Goal: Information Seeking & Learning: Check status

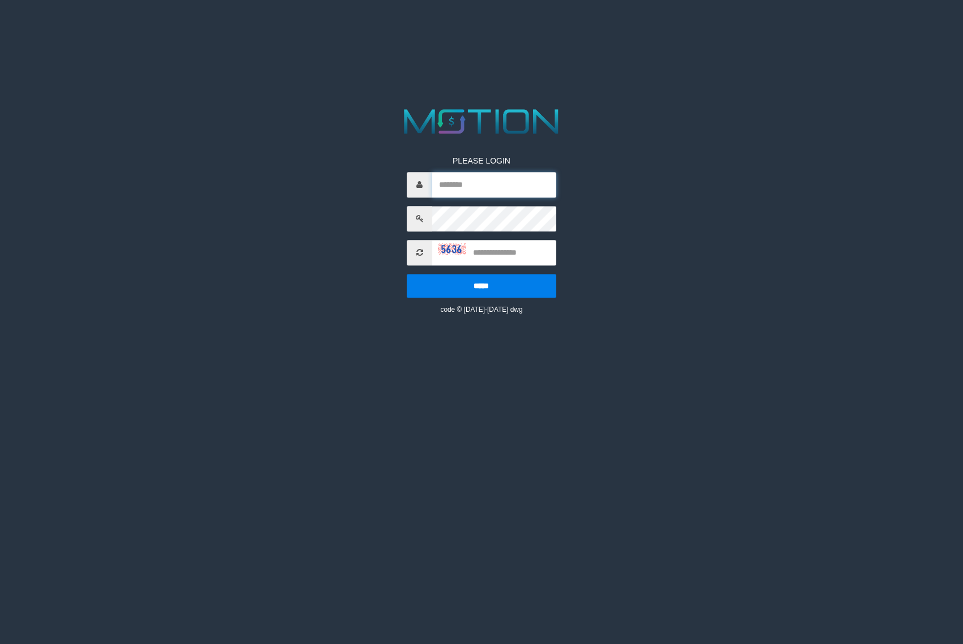
click at [503, 189] on input "text" at bounding box center [493, 184] width 123 height 25
drag, startPoint x: 484, startPoint y: 186, endPoint x: 484, endPoint y: 191, distance: 5.7
click at [484, 186] on input "text" at bounding box center [493, 184] width 123 height 25
type input "*********"
type input "****"
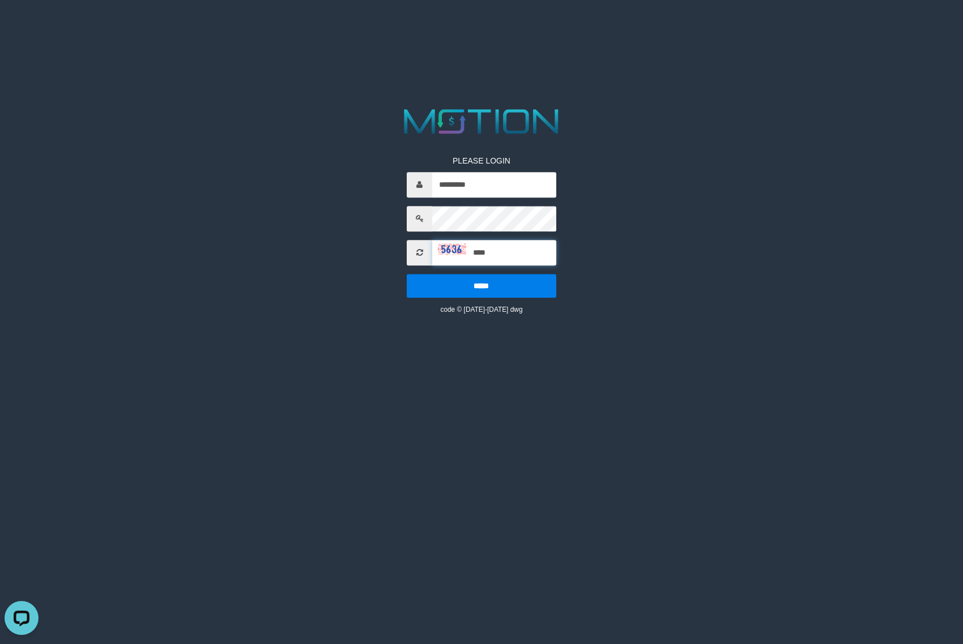
click at [407, 274] on input "*****" at bounding box center [481, 286] width 149 height 24
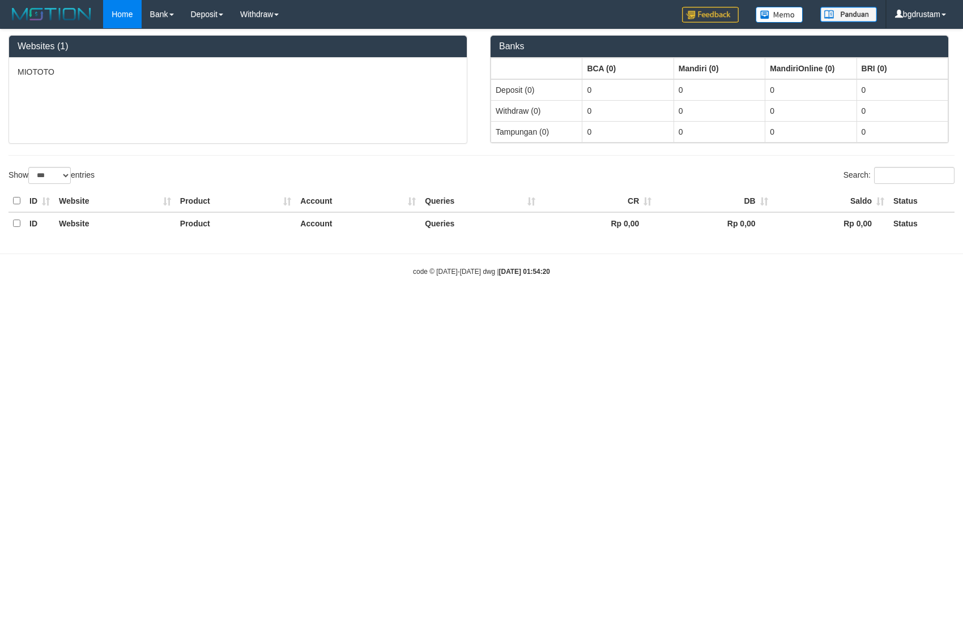
select select "***"
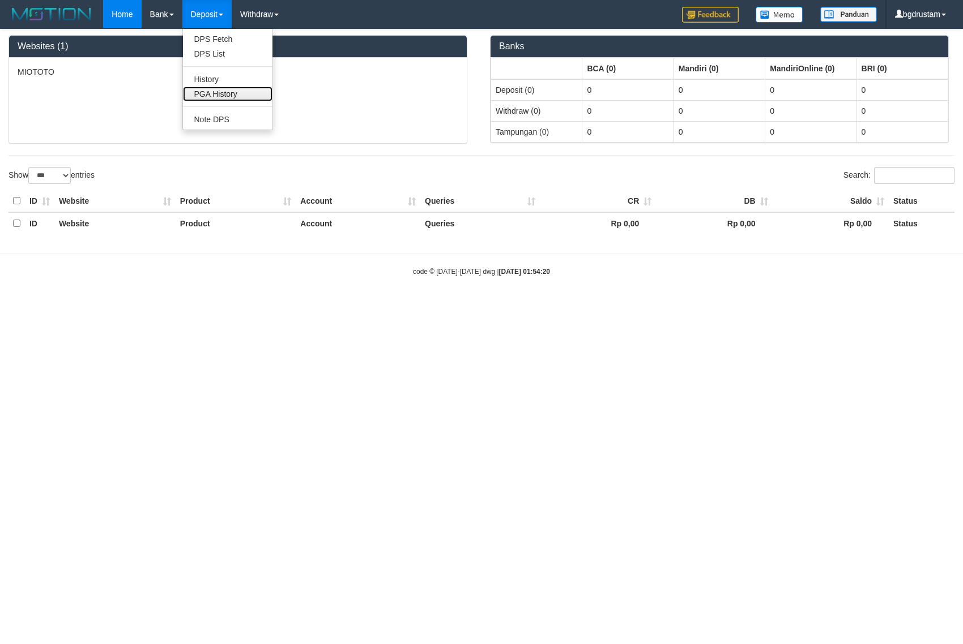
drag, startPoint x: 221, startPoint y: 93, endPoint x: 225, endPoint y: 101, distance: 8.9
click at [221, 93] on link "PGA History" at bounding box center [227, 94] width 89 height 15
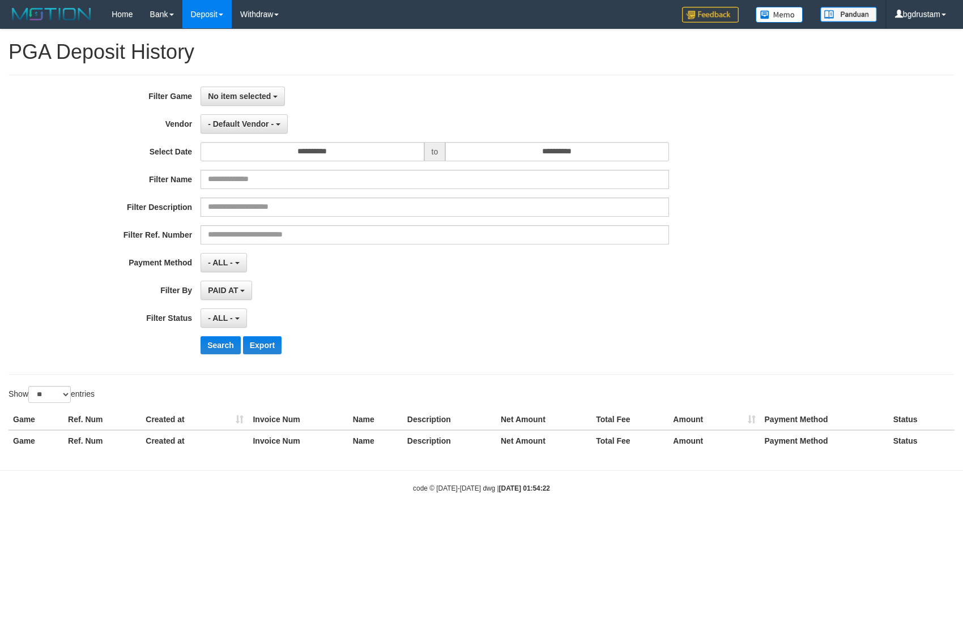
select select
select select "**"
click at [233, 92] on span "No item selected" at bounding box center [239, 96] width 63 height 9
click at [236, 148] on label "[ITOTO] MIOTOTO" at bounding box center [273, 154] width 144 height 17
select select "****"
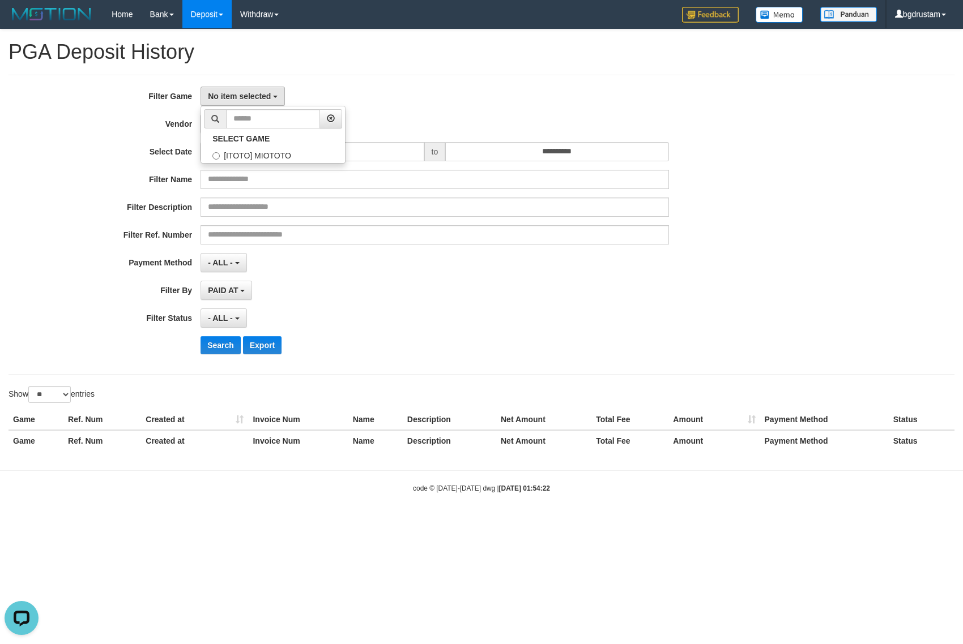
scroll to position [10, 0]
click at [248, 138] on div "**********" at bounding box center [401, 225] width 802 height 276
drag, startPoint x: 247, startPoint y: 126, endPoint x: 245, endPoint y: 148, distance: 22.2
click at [247, 125] on span "- Default Vendor -" at bounding box center [241, 123] width 66 height 9
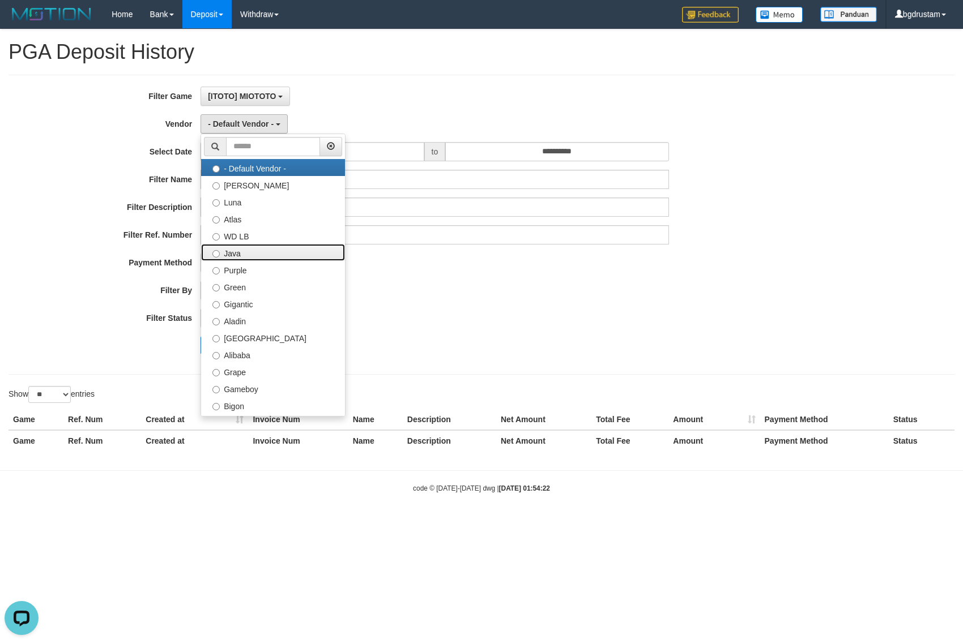
drag, startPoint x: 227, startPoint y: 251, endPoint x: 301, endPoint y: 173, distance: 107.4
click at [228, 247] on label "Java" at bounding box center [273, 252] width 144 height 17
select select "**********"
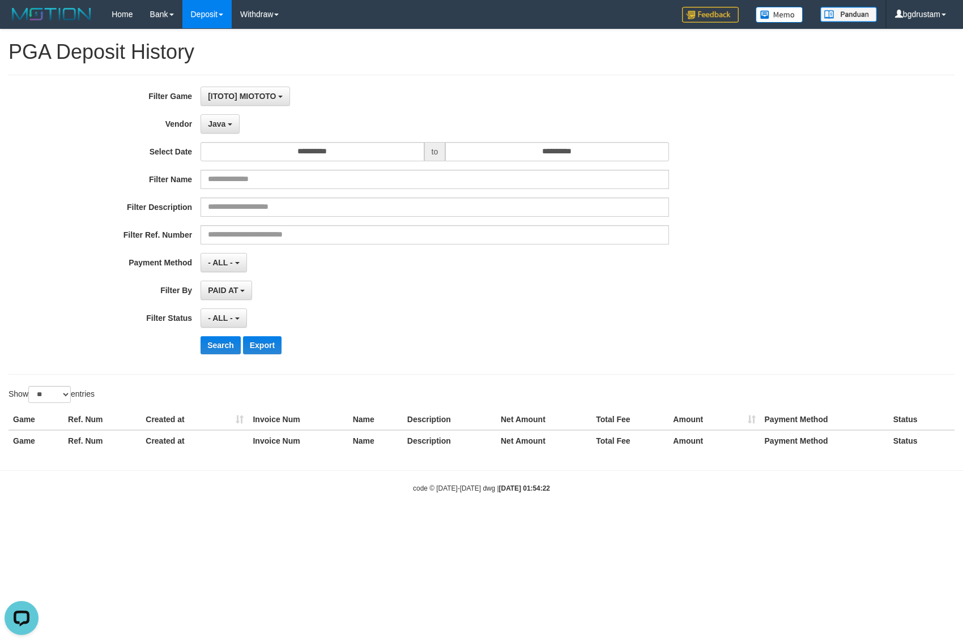
click at [301, 161] on div "**********" at bounding box center [401, 225] width 802 height 276
click at [302, 139] on div "**********" at bounding box center [401, 225] width 802 height 276
click at [312, 150] on input "**********" at bounding box center [311, 151] width 223 height 19
drag, startPoint x: 208, startPoint y: 223, endPoint x: 435, endPoint y: 183, distance: 230.5
click at [211, 222] on td "1" at bounding box center [211, 225] width 17 height 17
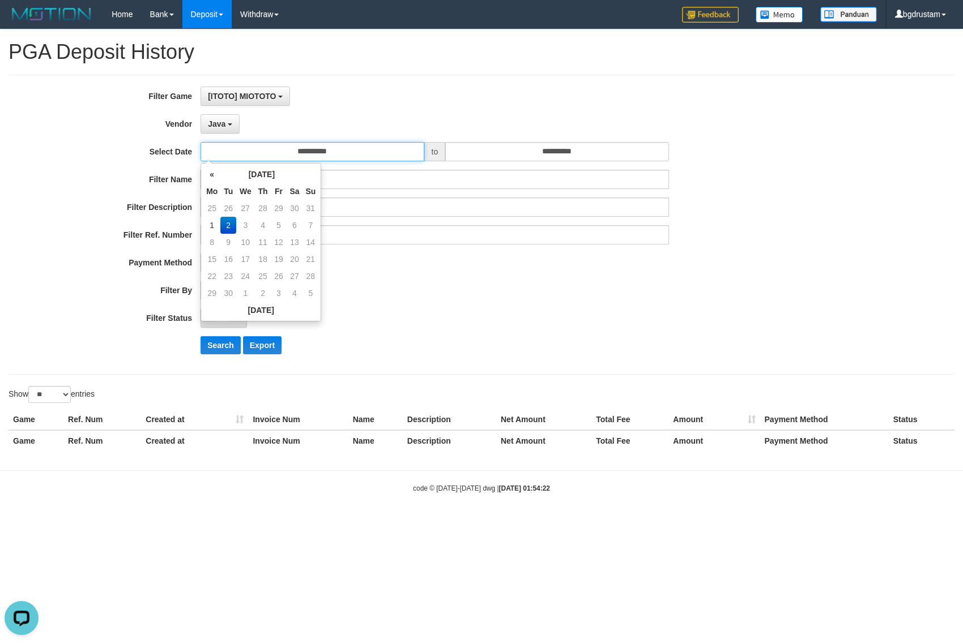
type input "**********"
click at [507, 149] on input "**********" at bounding box center [556, 151] width 223 height 19
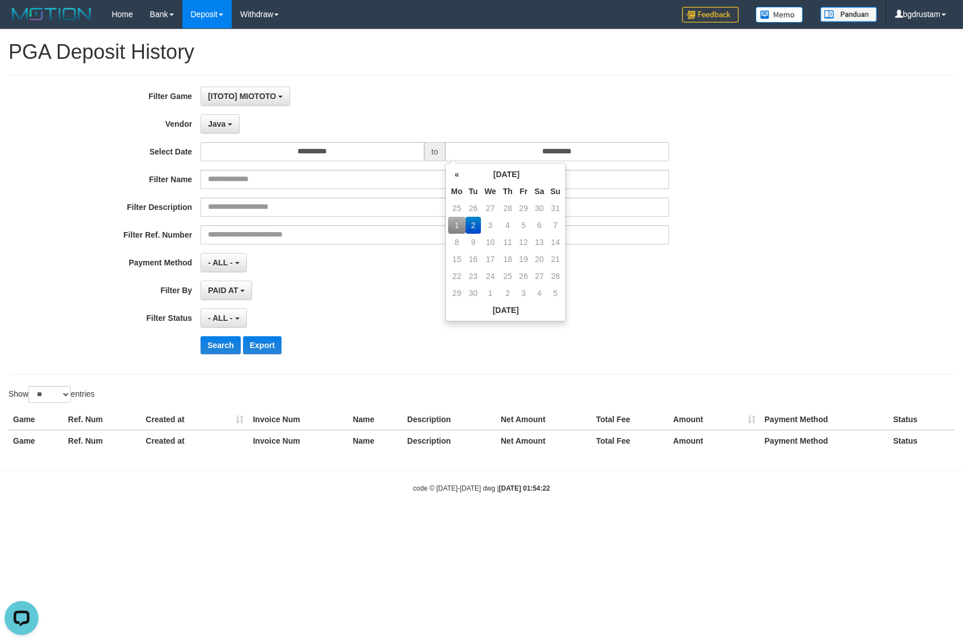
click at [453, 221] on td "1" at bounding box center [456, 225] width 17 height 17
type input "**********"
click at [451, 80] on div "**********" at bounding box center [481, 225] width 946 height 300
click at [199, 340] on div "Search Export" at bounding box center [401, 345] width 802 height 18
click at [220, 346] on button "Search" at bounding box center [220, 345] width 40 height 18
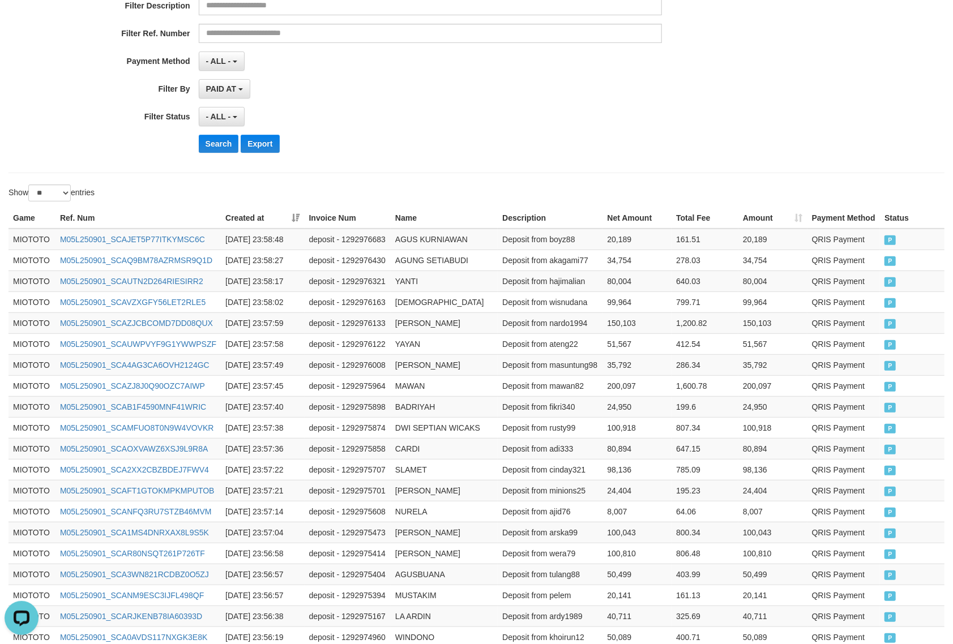
scroll to position [0, 0]
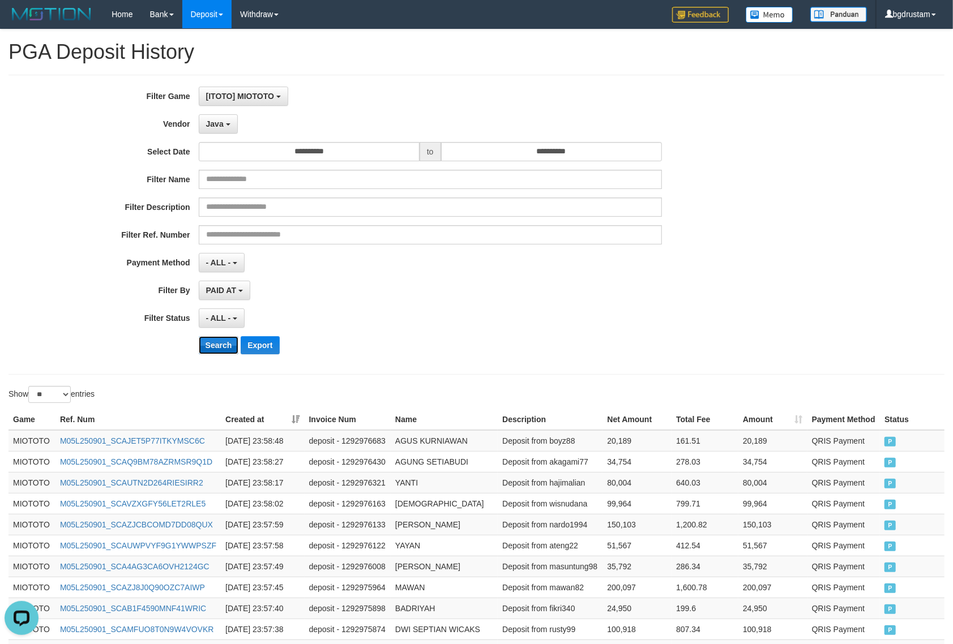
click at [215, 345] on button "Search" at bounding box center [219, 345] width 40 height 18
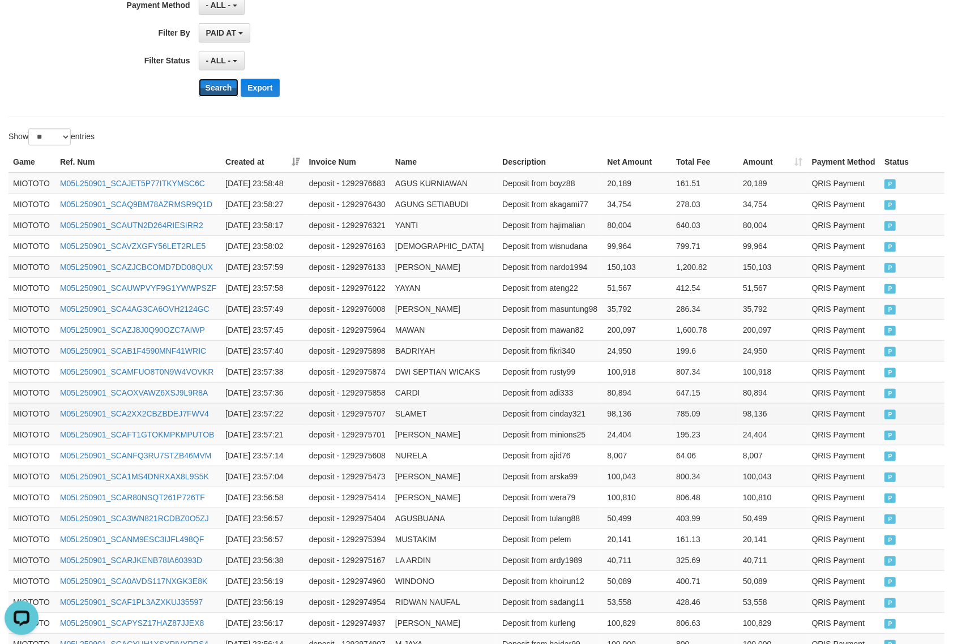
scroll to position [422, 0]
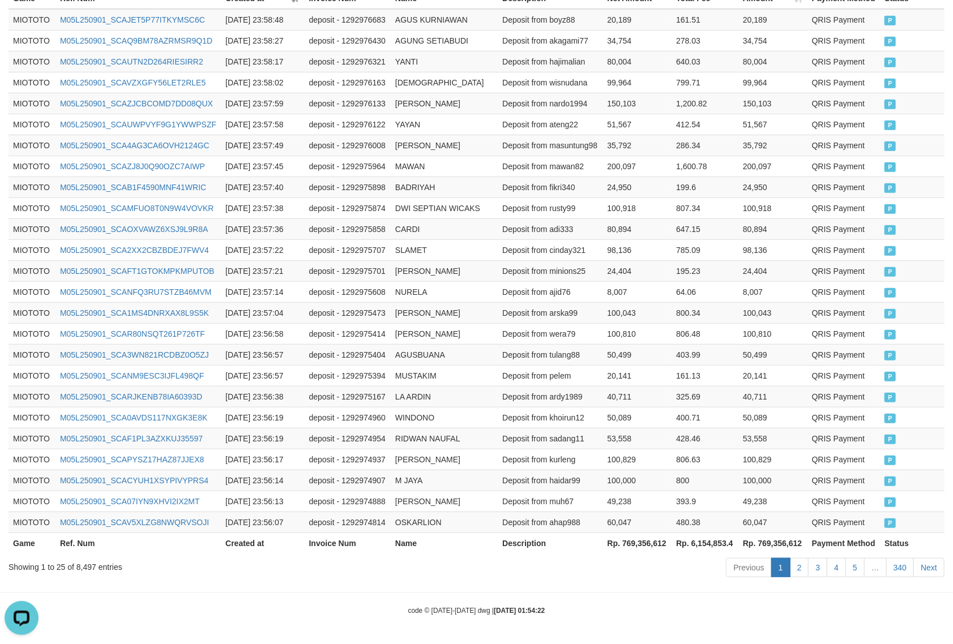
click at [779, 542] on th "Rp. 769,356,612" at bounding box center [772, 543] width 69 height 21
copy th "769,356,612"
click at [91, 567] on div "Showing 1 to 25 of 8,497 entries" at bounding box center [198, 565] width 380 height 16
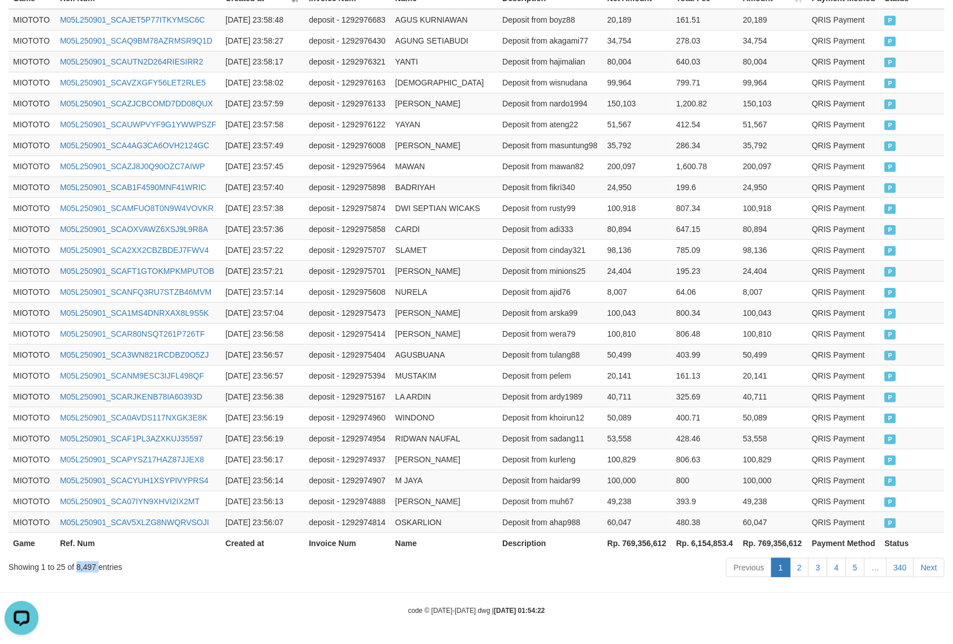
copy div "8,497"
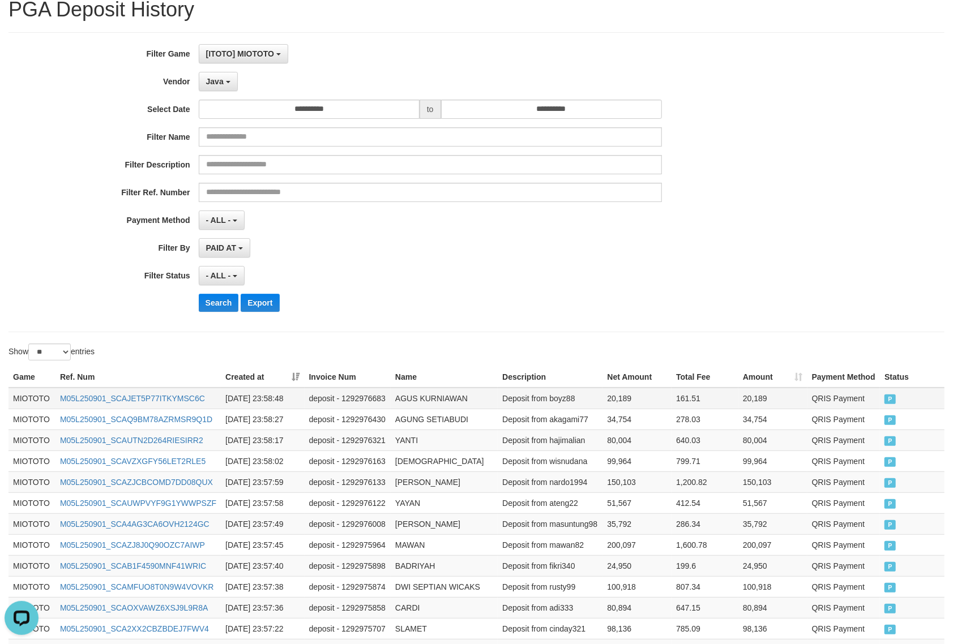
scroll to position [0, 0]
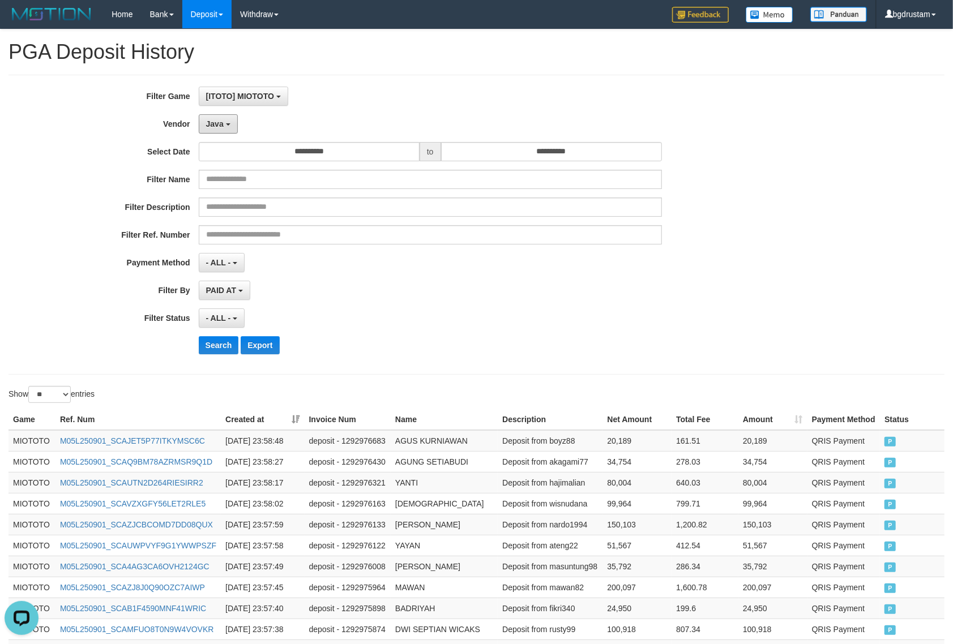
drag, startPoint x: 217, startPoint y: 128, endPoint x: 228, endPoint y: 160, distance: 33.5
click at [217, 128] on button "Java" at bounding box center [218, 123] width 39 height 19
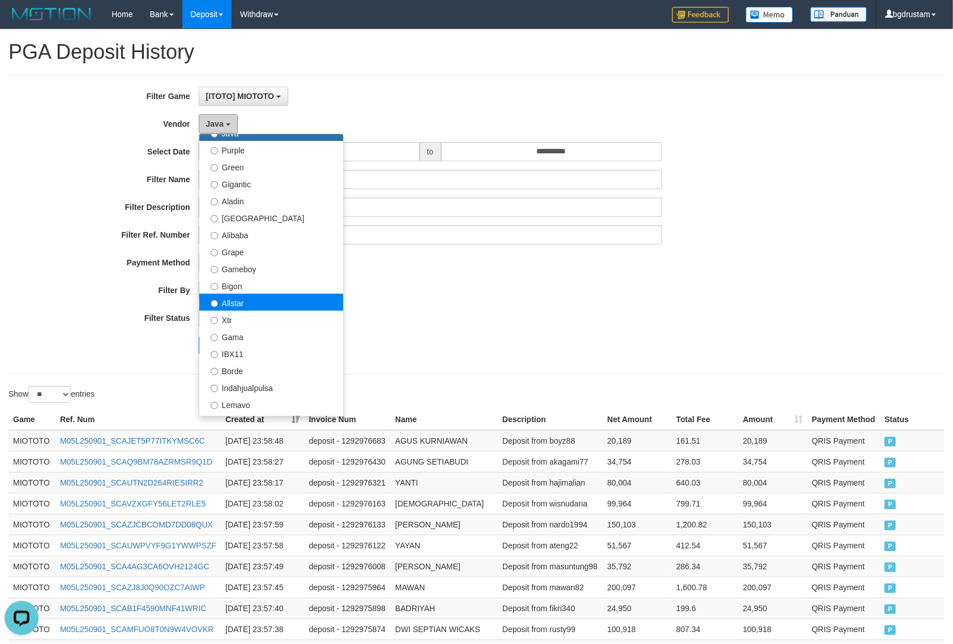
scroll to position [126, 0]
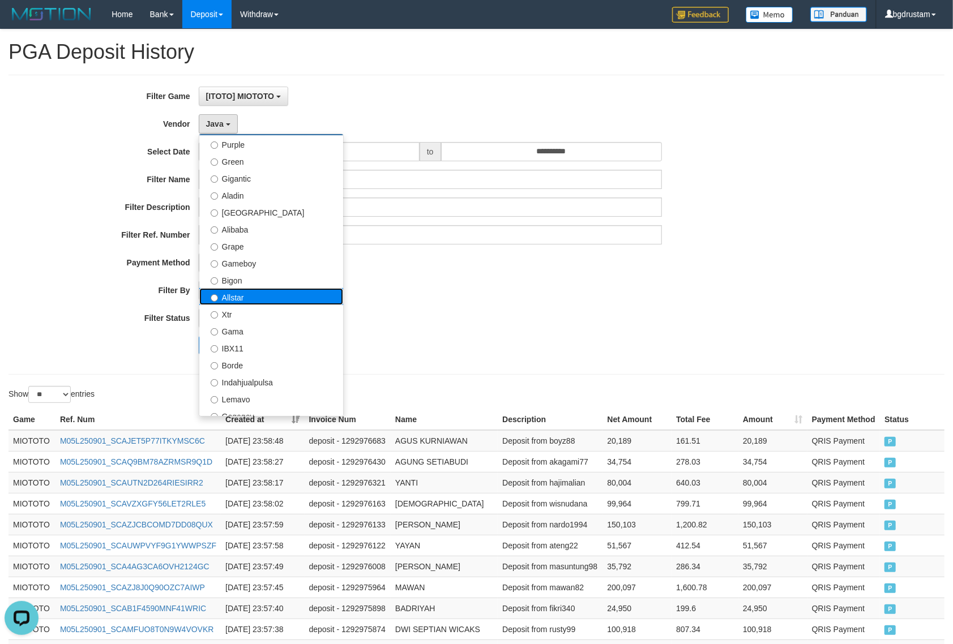
click at [229, 293] on label "Allstar" at bounding box center [271, 296] width 144 height 17
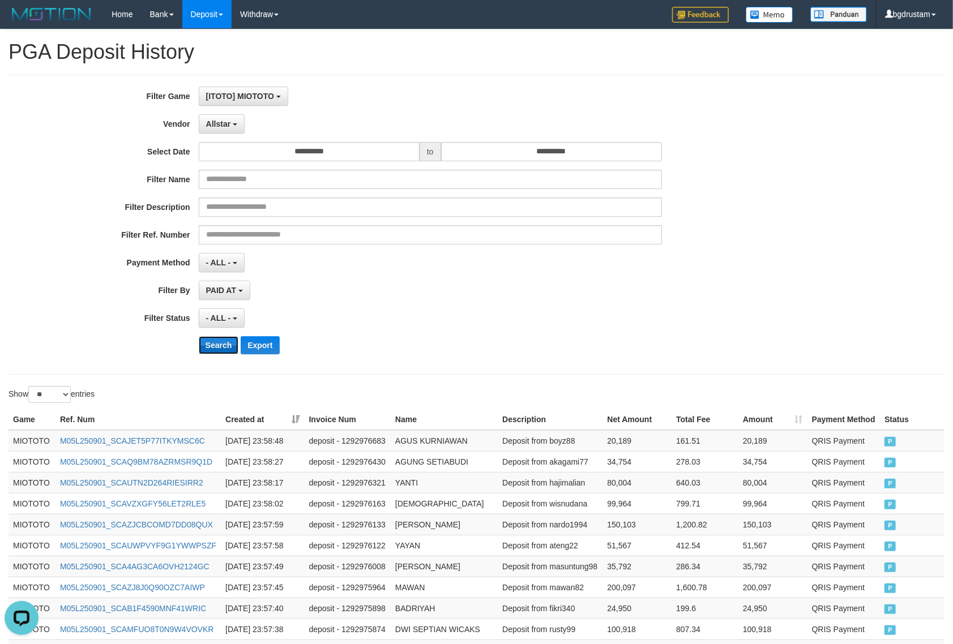
drag, startPoint x: 221, startPoint y: 349, endPoint x: 216, endPoint y: 353, distance: 6.1
click at [221, 351] on button "Search" at bounding box center [219, 345] width 40 height 18
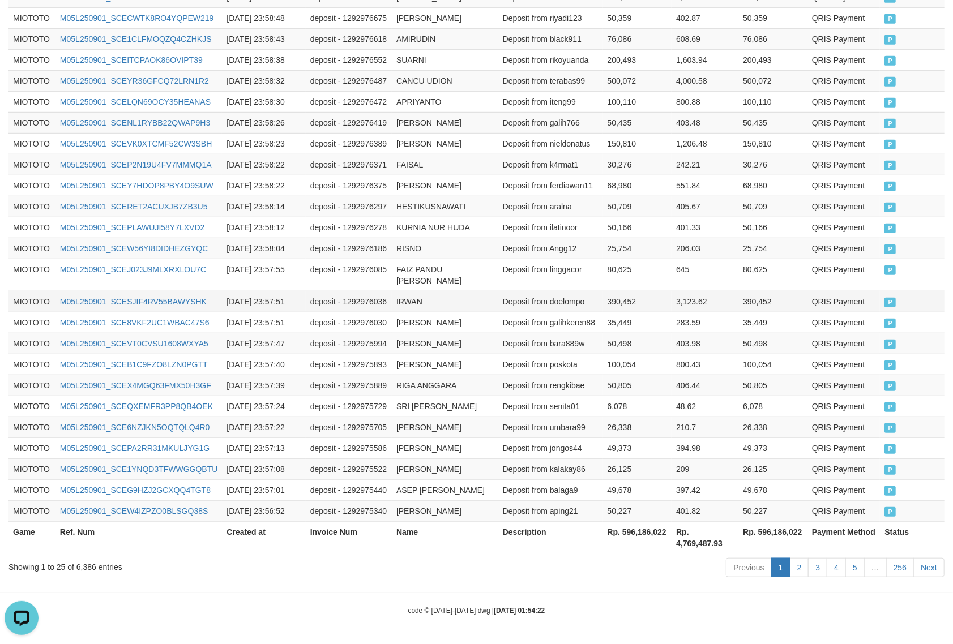
scroll to position [456, 0]
click at [786, 532] on th "Rp. 596,186,022" at bounding box center [772, 538] width 69 height 32
copy th "596,186,022"
click at [85, 567] on div "Showing 1 to 25 of 6,386 entries" at bounding box center [198, 565] width 380 height 16
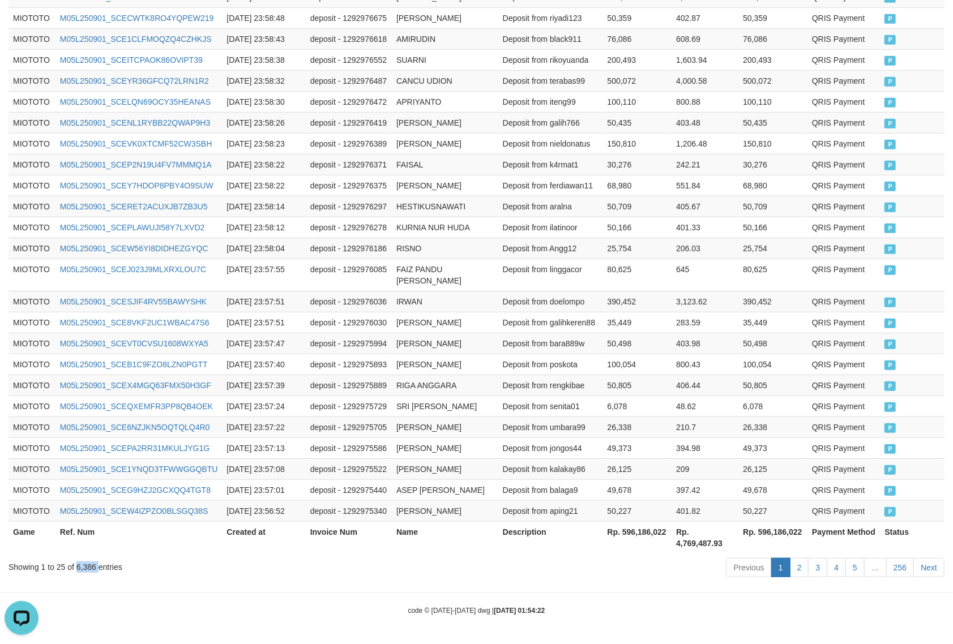
click at [85, 567] on div "Showing 1 to 25 of 6,386 entries" at bounding box center [198, 565] width 380 height 16
copy div "6,386"
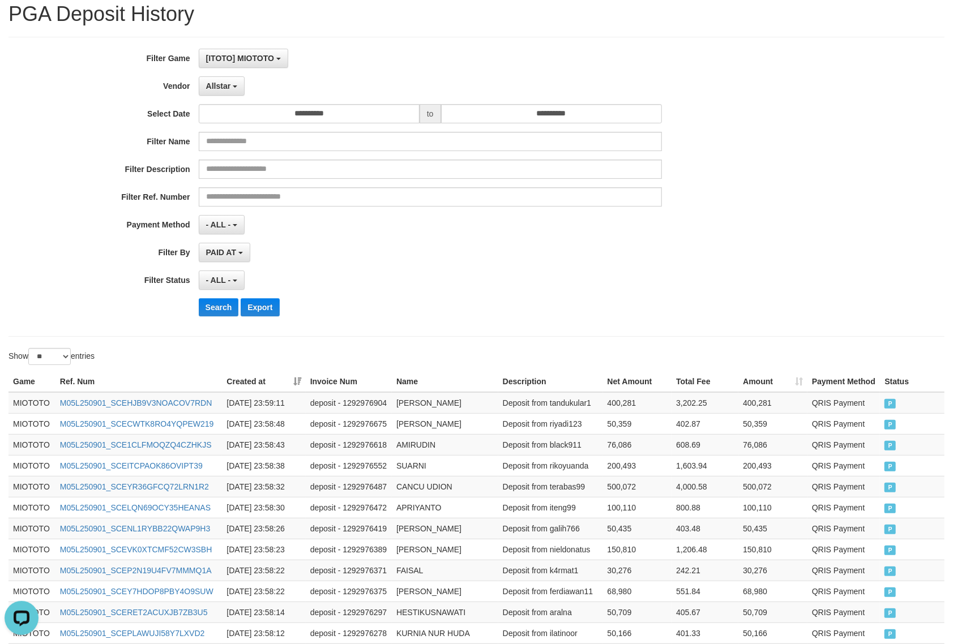
scroll to position [0, 0]
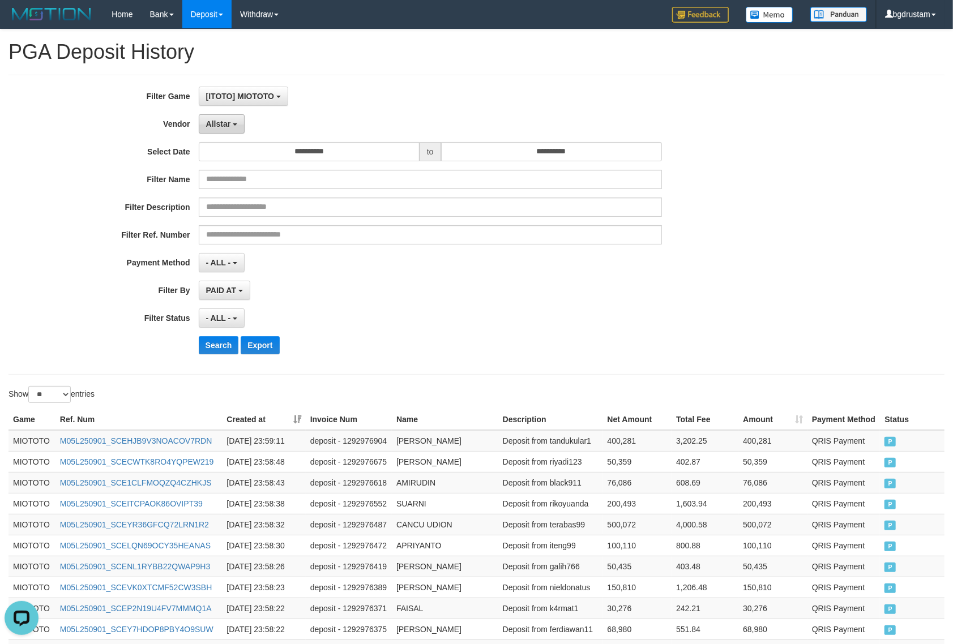
click at [224, 119] on span "Allstar" at bounding box center [218, 123] width 25 height 9
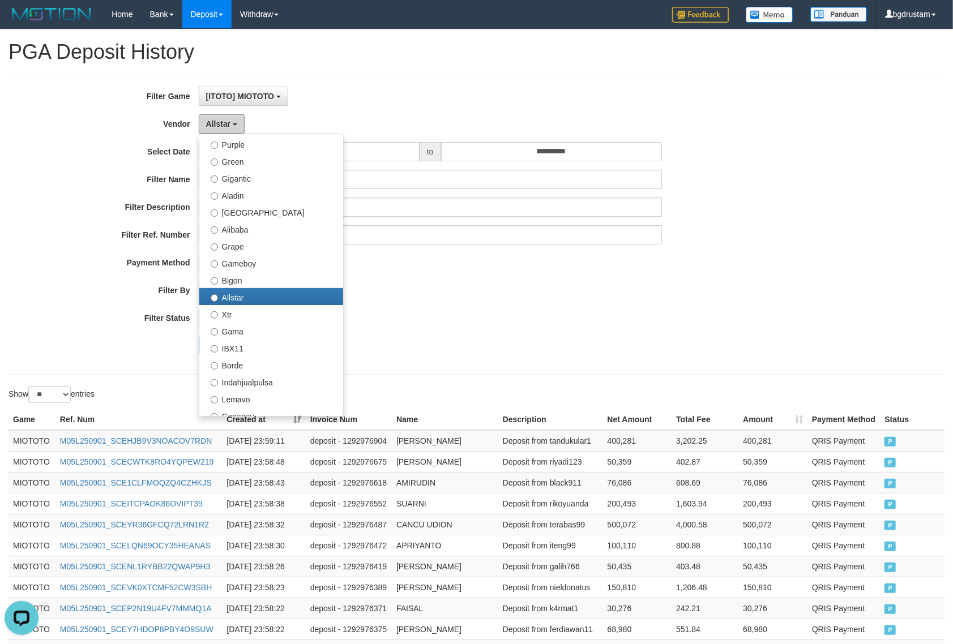
scroll to position [314, 0]
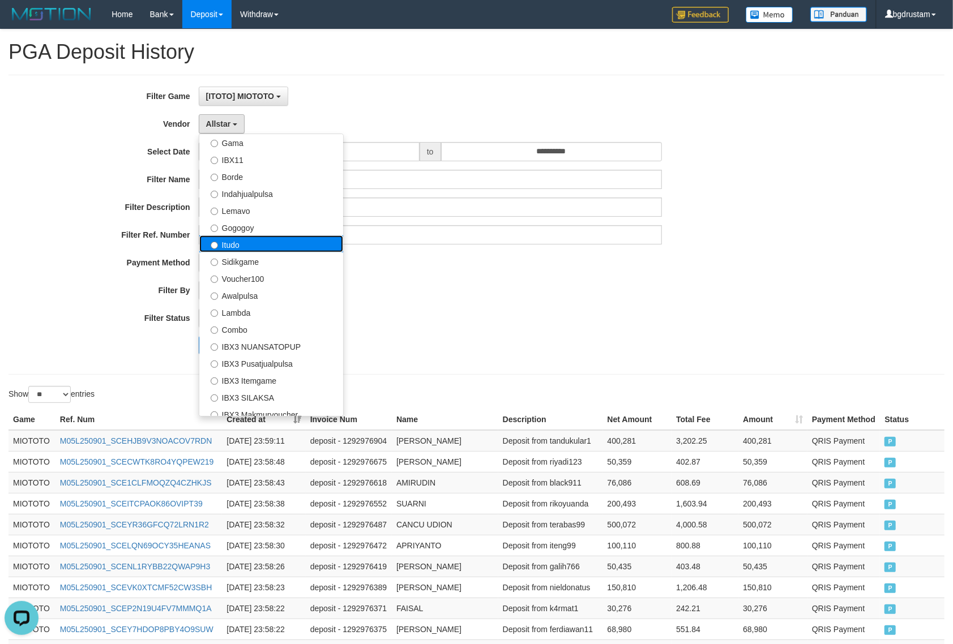
click at [234, 244] on label "Itudo" at bounding box center [271, 244] width 144 height 17
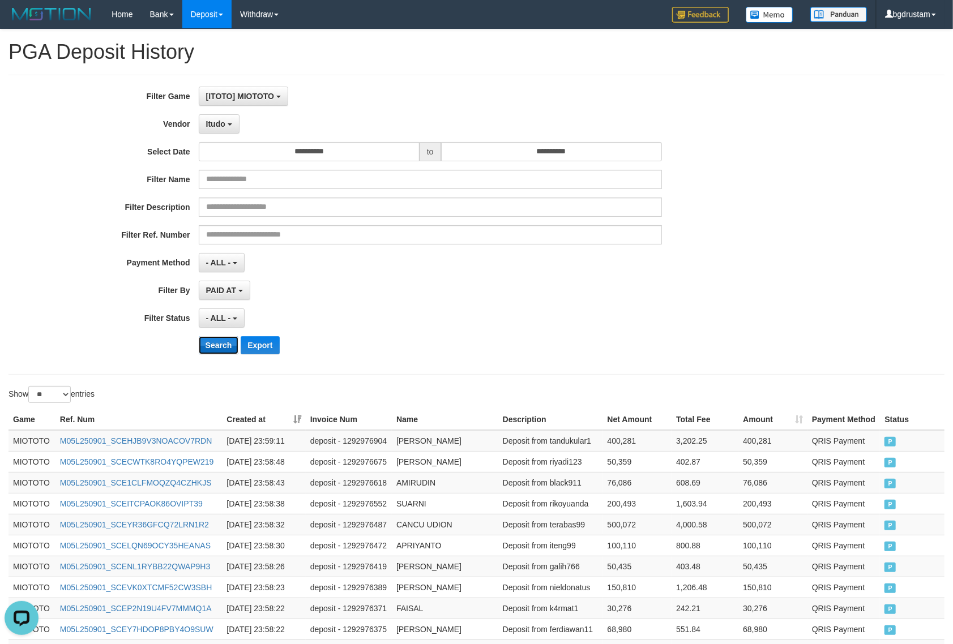
click at [216, 343] on button "Search" at bounding box center [219, 345] width 40 height 18
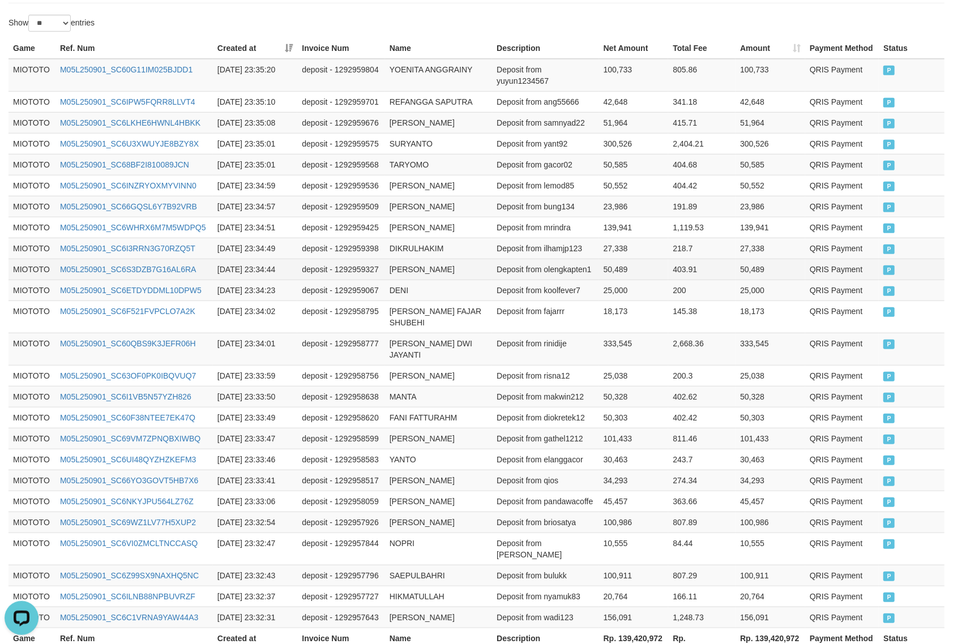
scroll to position [456, 0]
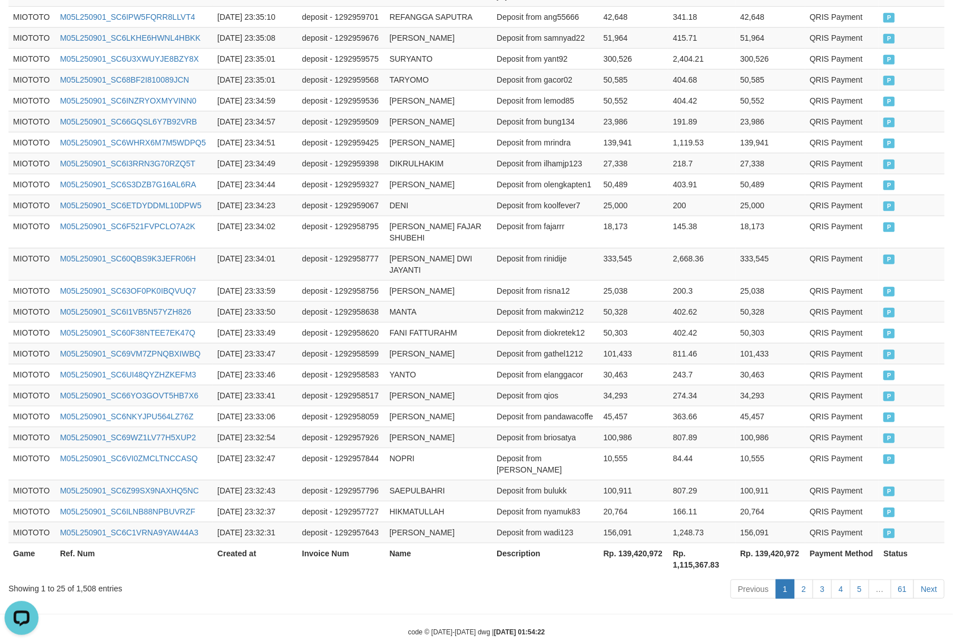
click at [773, 543] on th "Rp. 139,420,972" at bounding box center [771, 559] width 70 height 32
copy th "139,420,972"
click at [92, 579] on div "Showing 1 to 25 of 1,508 entries" at bounding box center [198, 587] width 380 height 16
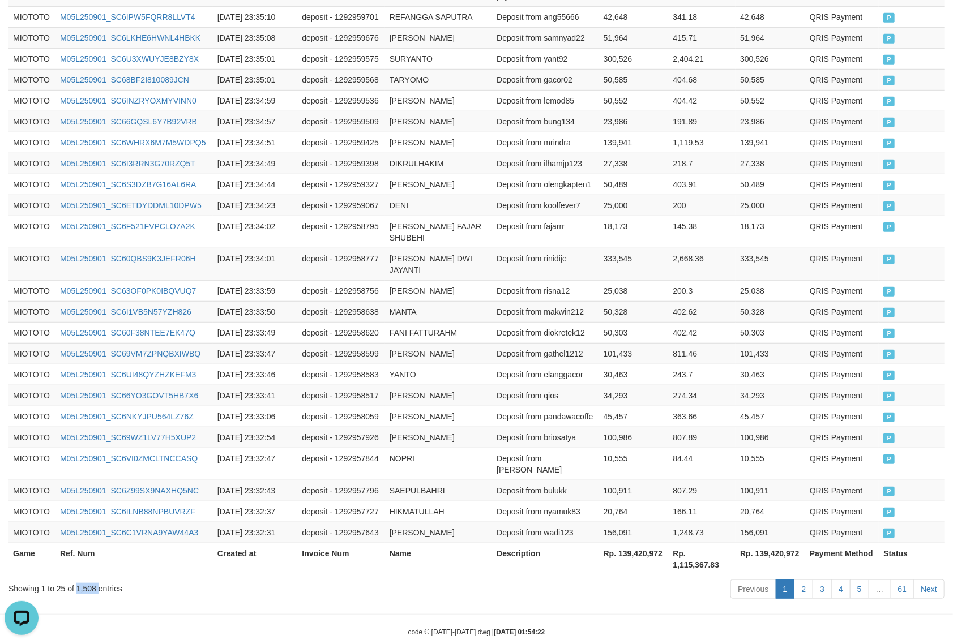
copy div "1,508"
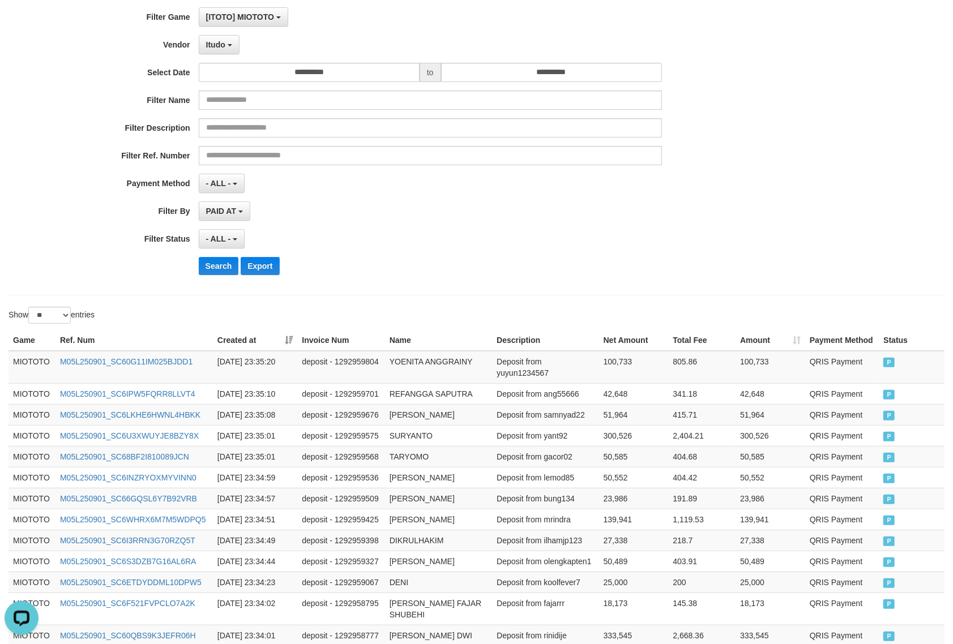
scroll to position [0, 0]
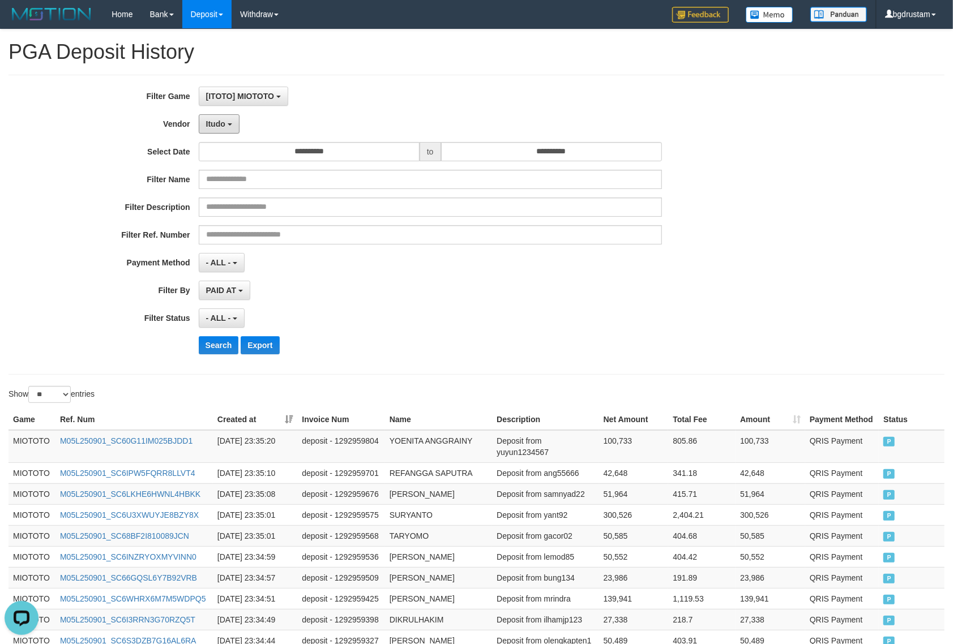
drag, startPoint x: 211, startPoint y: 122, endPoint x: 211, endPoint y: 136, distance: 14.2
click at [211, 122] on span "Itudo" at bounding box center [215, 123] width 19 height 9
click at [219, 353] on button "Search" at bounding box center [219, 345] width 40 height 18
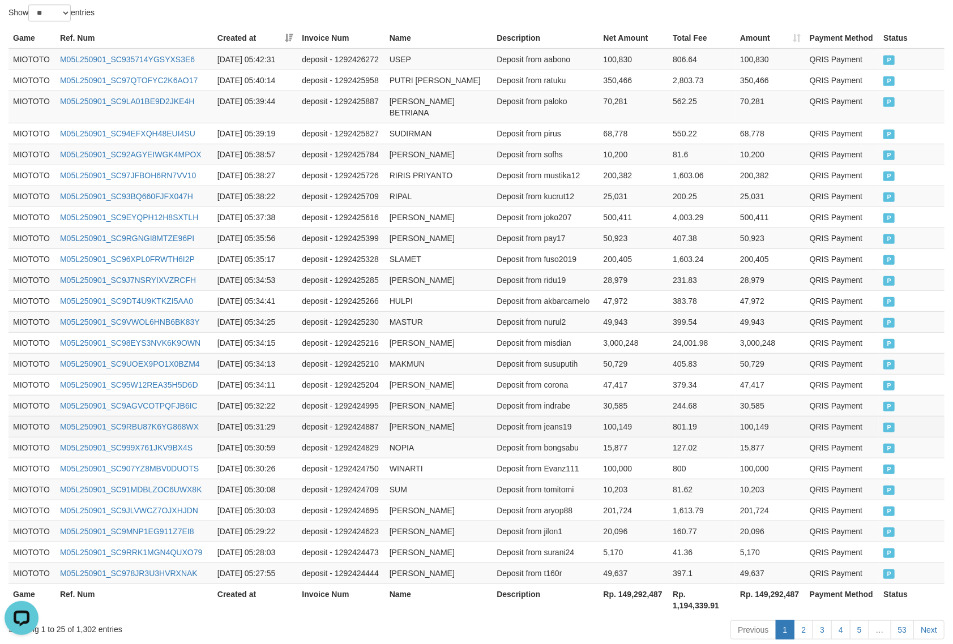
scroll to position [434, 0]
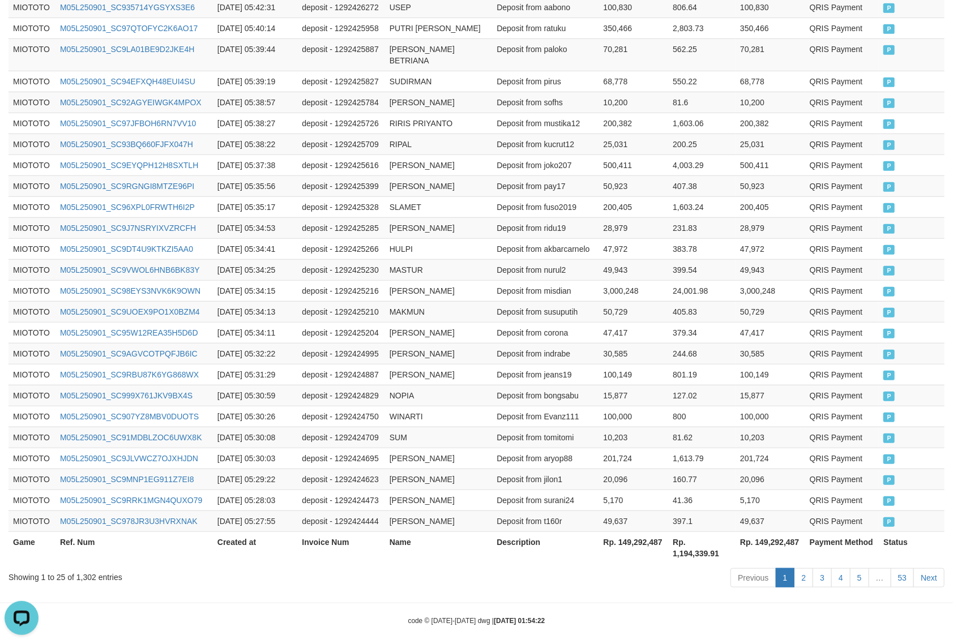
click at [776, 532] on th "Rp. 149,292,487" at bounding box center [771, 548] width 70 height 32
copy th "149,292,487"
click at [84, 567] on div "Showing 1 to 25 of 1,302 entries" at bounding box center [198, 575] width 380 height 16
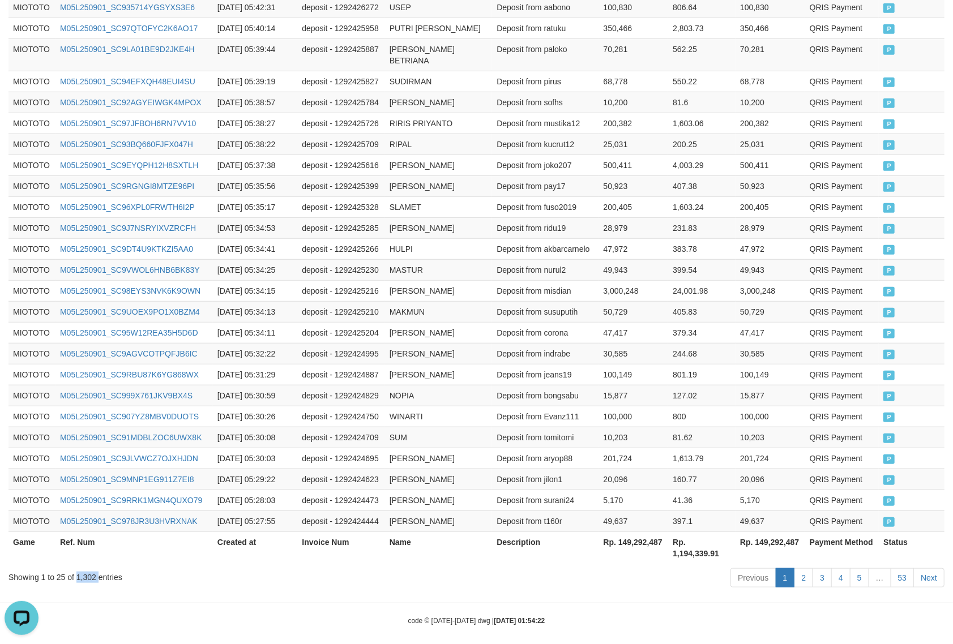
copy div "1,302"
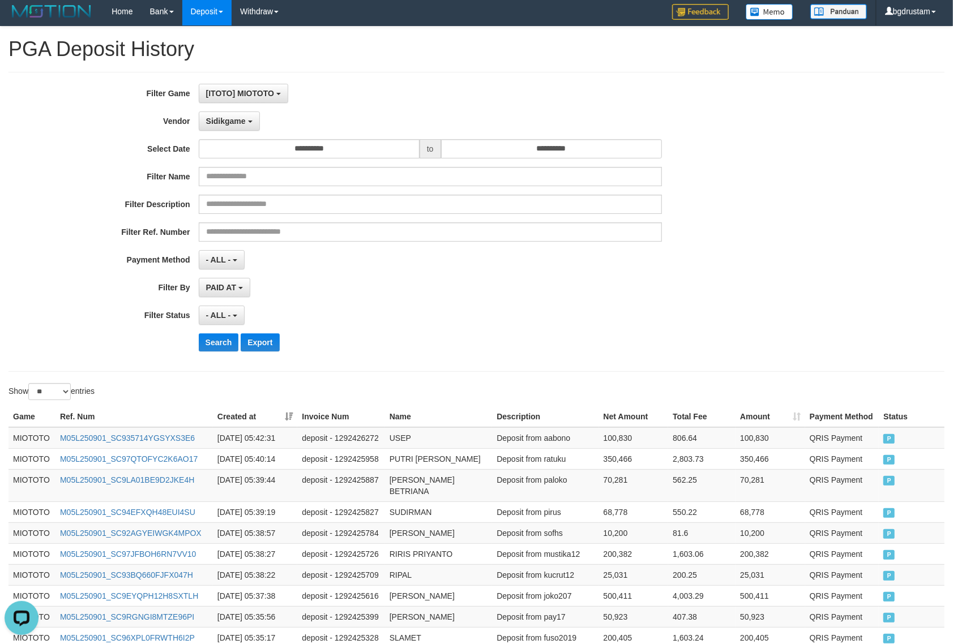
scroll to position [0, 0]
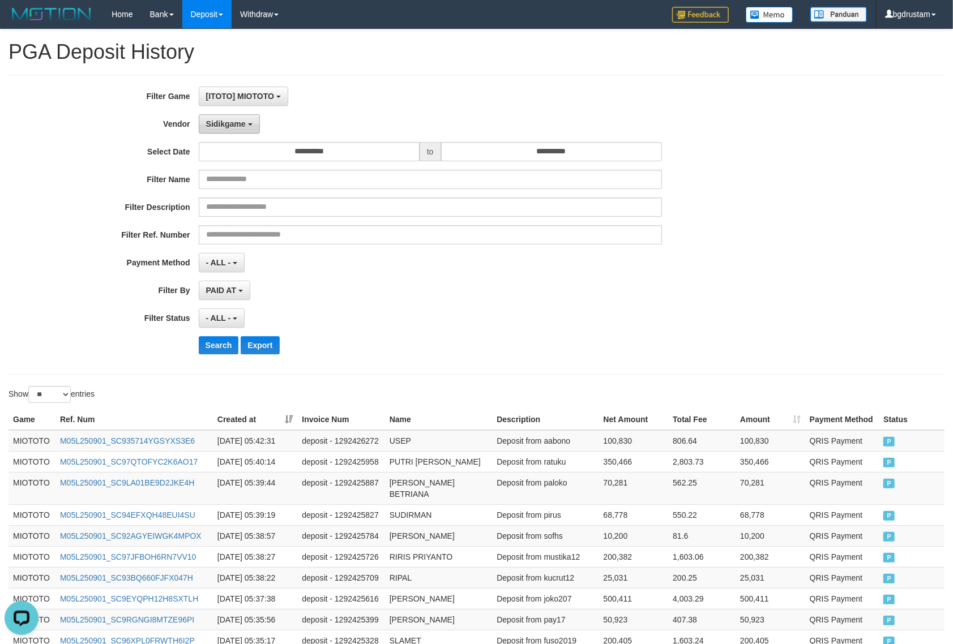
click at [216, 123] on span "Sidikgame" at bounding box center [226, 123] width 40 height 9
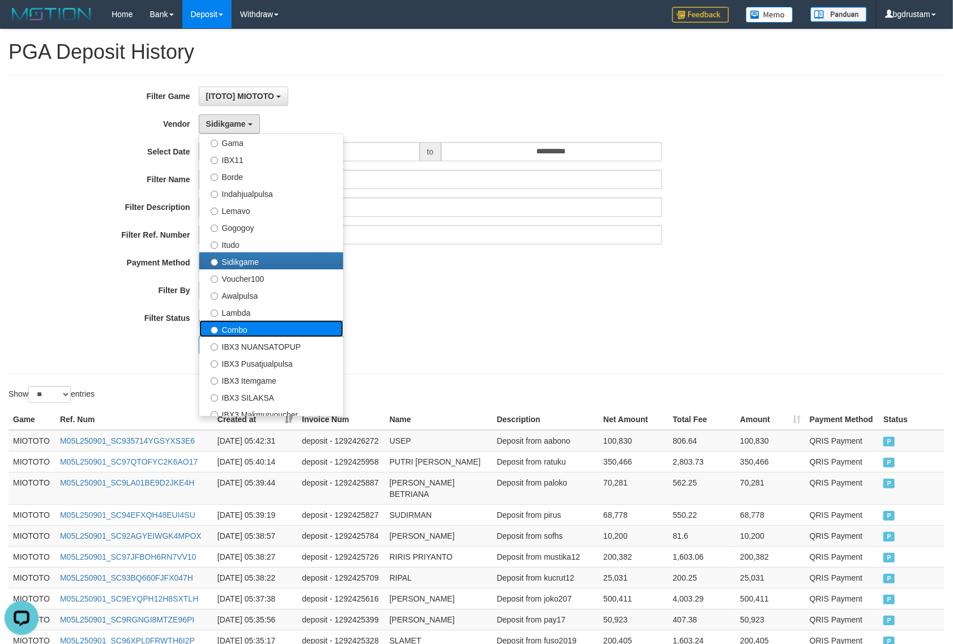
click at [233, 323] on label "Combo" at bounding box center [271, 329] width 144 height 17
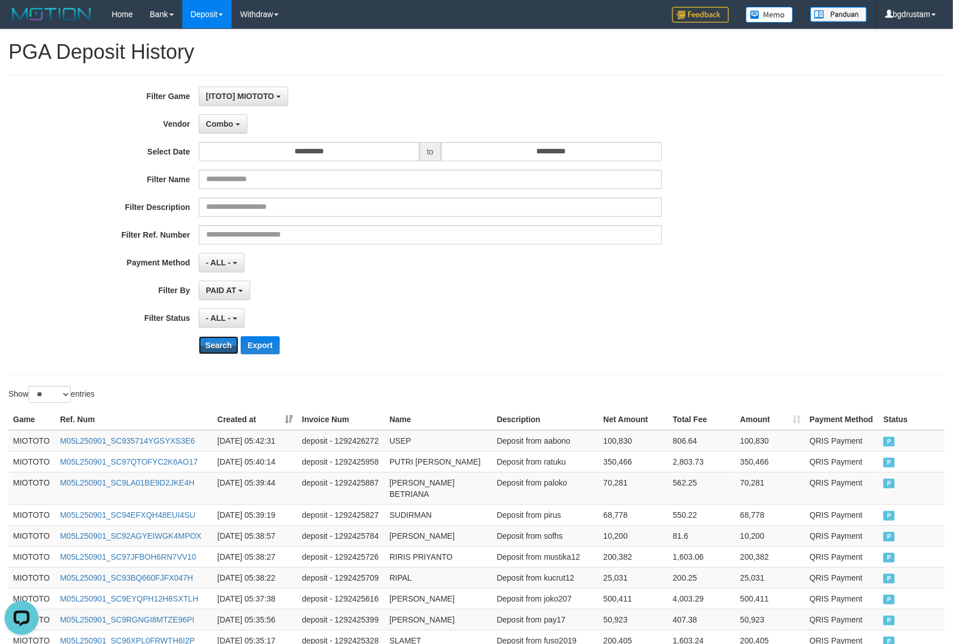
drag, startPoint x: 214, startPoint y: 348, endPoint x: 213, endPoint y: 360, distance: 11.9
click at [213, 348] on button "Search" at bounding box center [219, 345] width 40 height 18
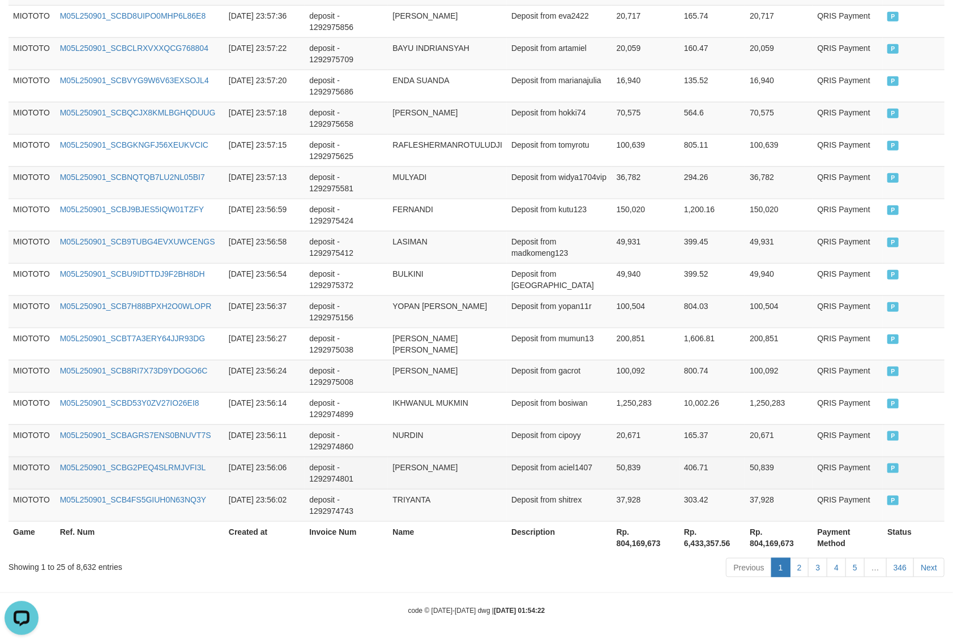
scroll to position [728, 0]
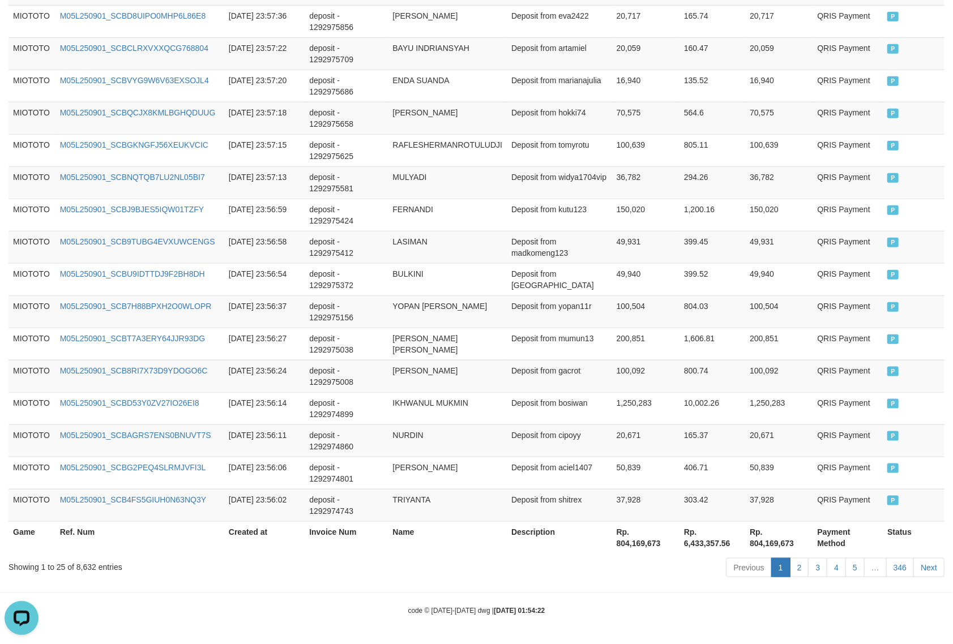
click at [777, 548] on th "Rp. 804,169,673" at bounding box center [778, 538] width 67 height 32
click at [775, 542] on th "Rp. 804,169,673" at bounding box center [778, 538] width 67 height 32
copy th "804,169,673"
click at [83, 565] on div "Showing 1 to 25 of 8,632 entries" at bounding box center [198, 565] width 380 height 16
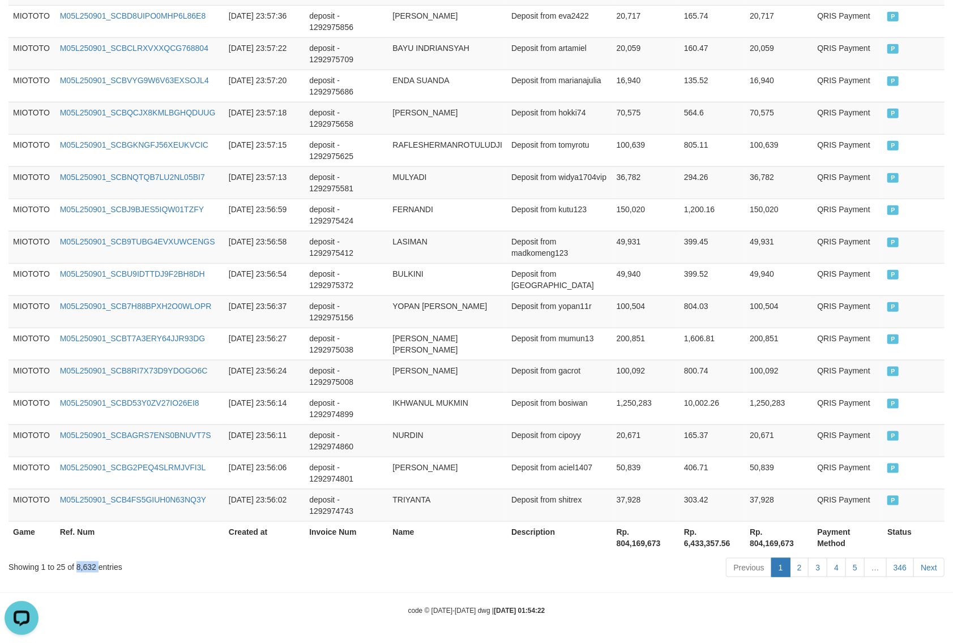
click at [83, 565] on div "Showing 1 to 25 of 8,632 entries" at bounding box center [198, 565] width 380 height 16
copy div "8,632"
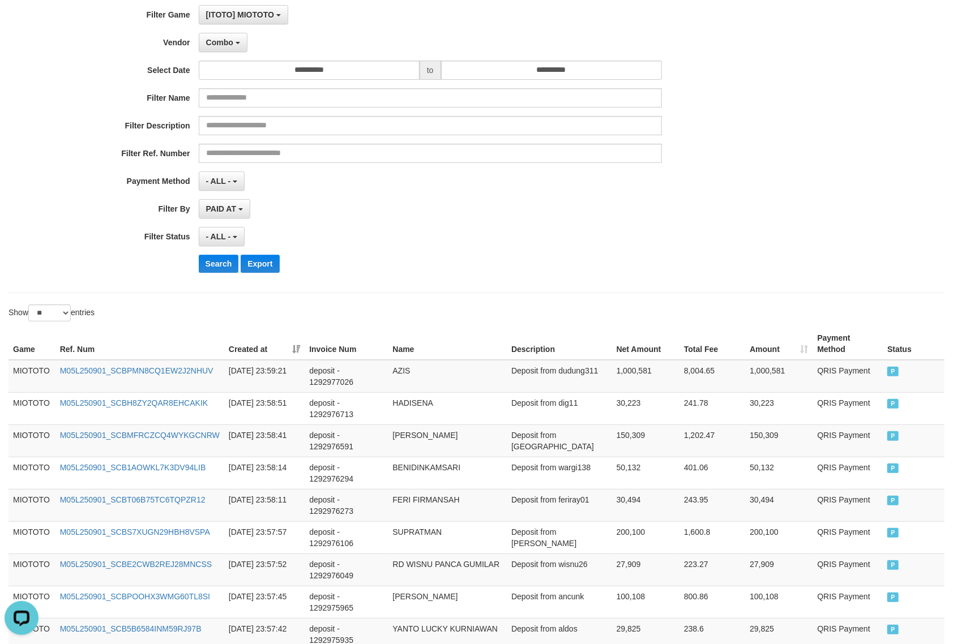
scroll to position [0, 0]
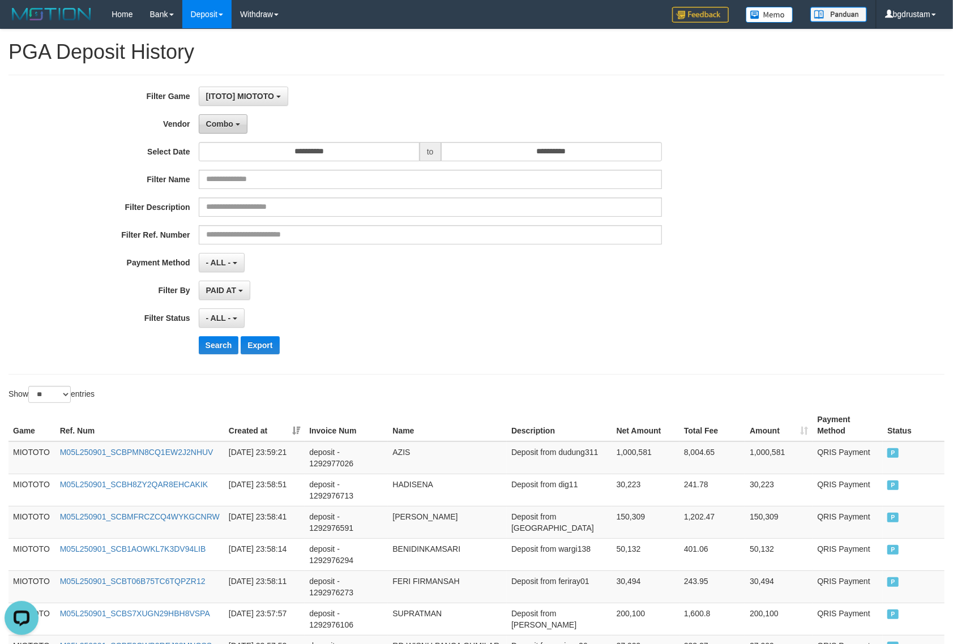
click at [214, 123] on span "Combo" at bounding box center [219, 123] width 27 height 9
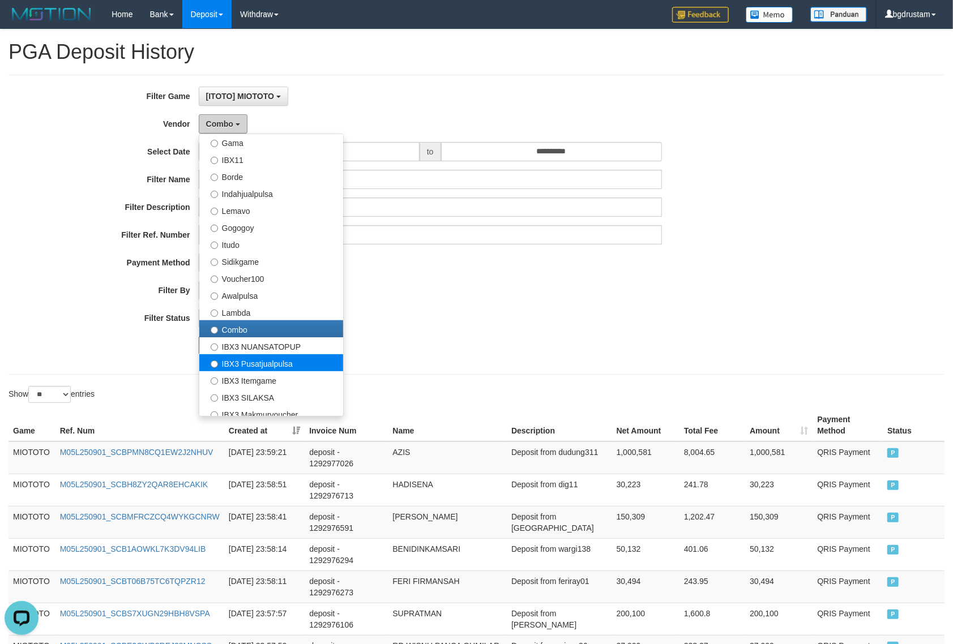
scroll to position [370, 0]
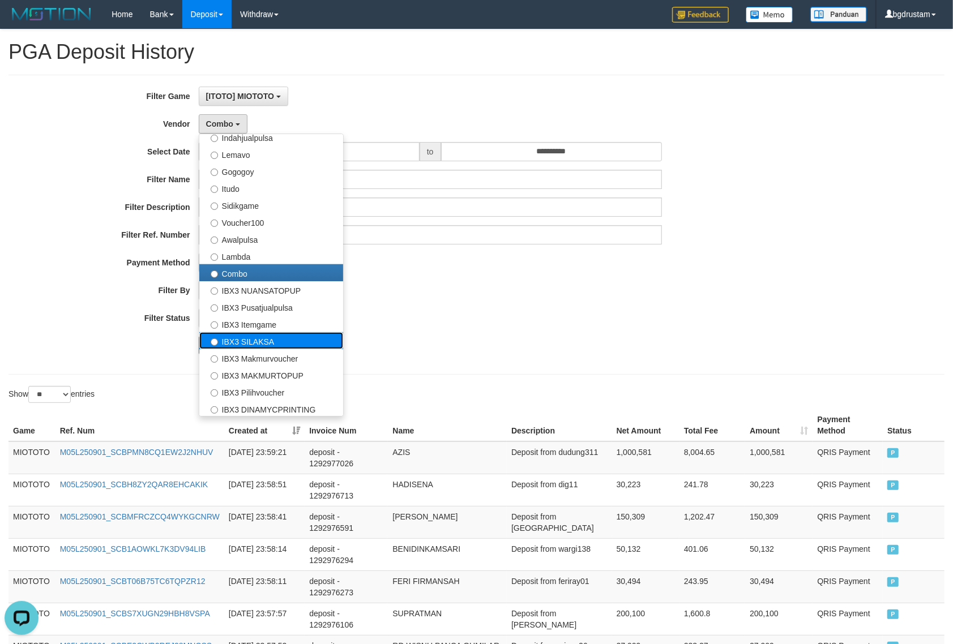
click at [250, 340] on label "IBX3 SILAKSA" at bounding box center [271, 340] width 144 height 17
select select "**********"
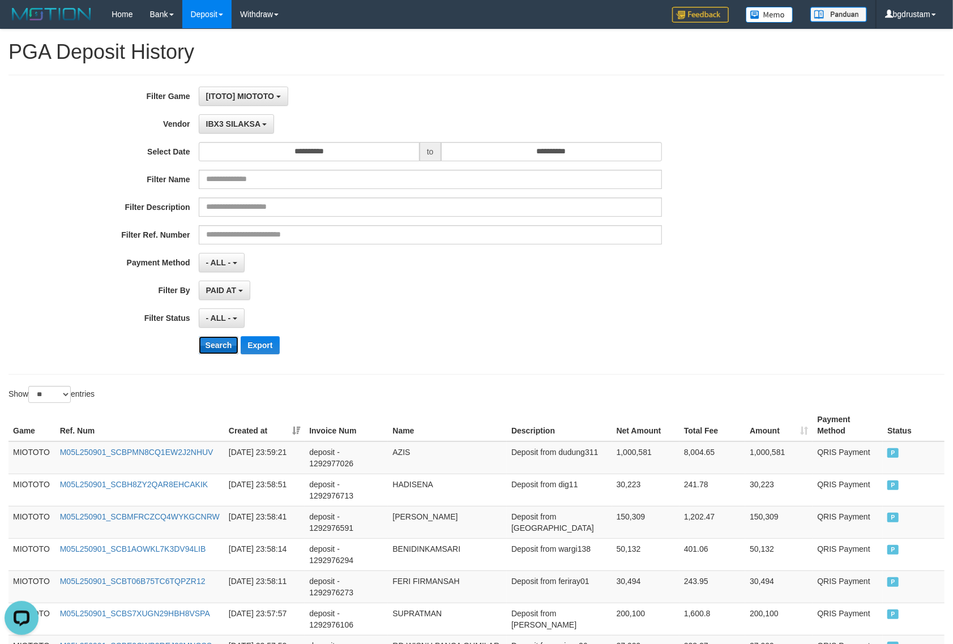
click at [227, 341] on button "Search" at bounding box center [219, 345] width 40 height 18
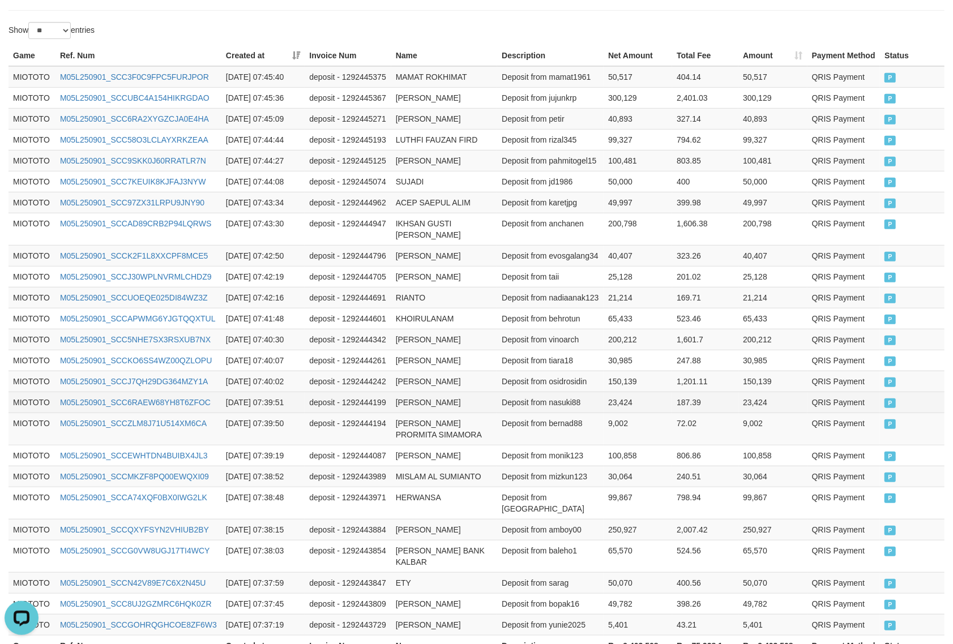
scroll to position [502, 0]
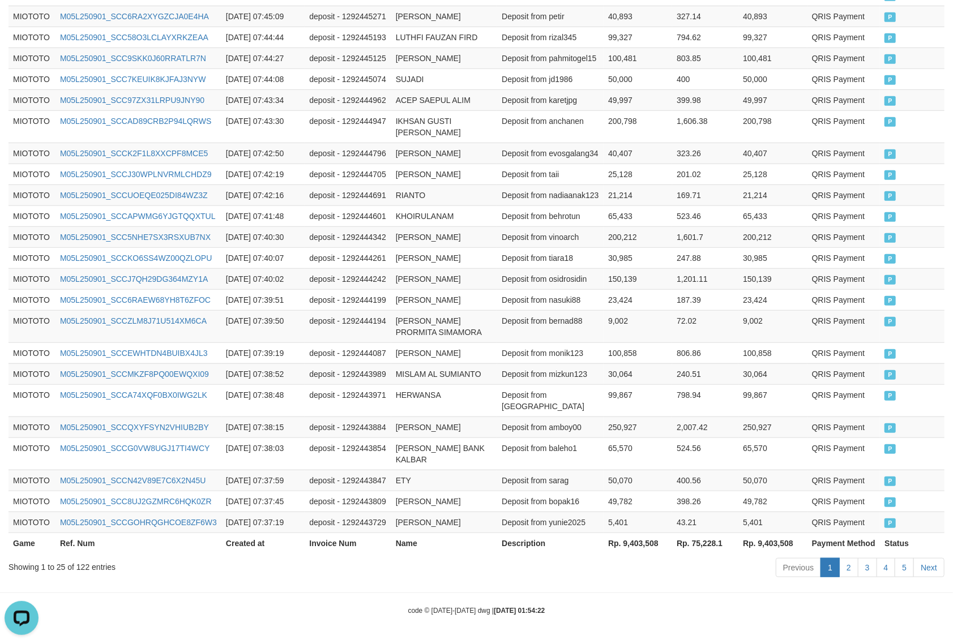
click at [780, 540] on th "Rp. 9,403,508" at bounding box center [772, 543] width 69 height 21
click at [779, 540] on th "Rp. 9,403,508" at bounding box center [772, 543] width 69 height 21
click at [80, 567] on div "Showing 1 to 25 of 122 entries" at bounding box center [198, 565] width 380 height 16
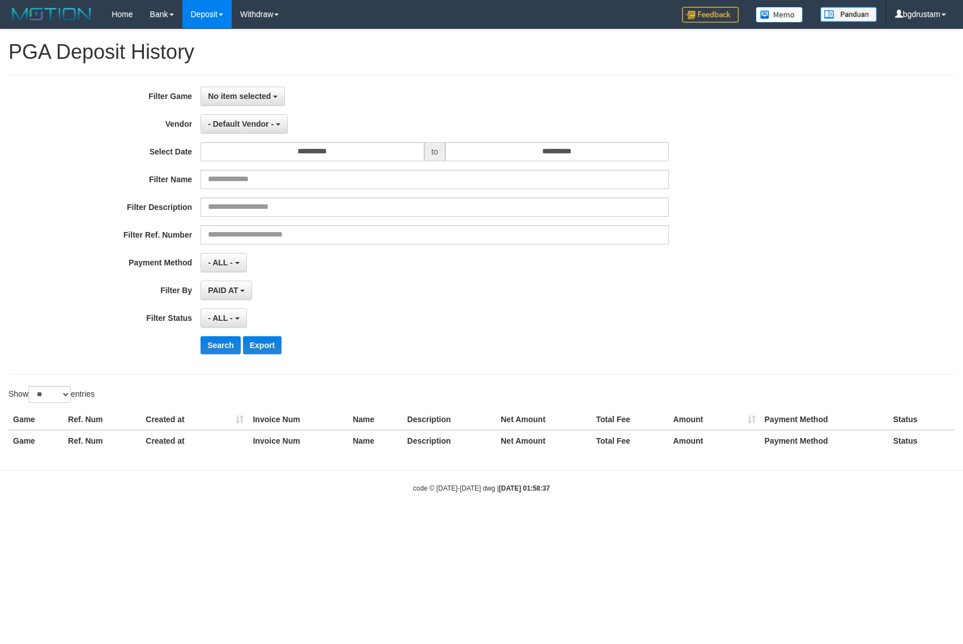
select select
select select "**"
click at [262, 88] on button "No item selected" at bounding box center [242, 96] width 84 height 19
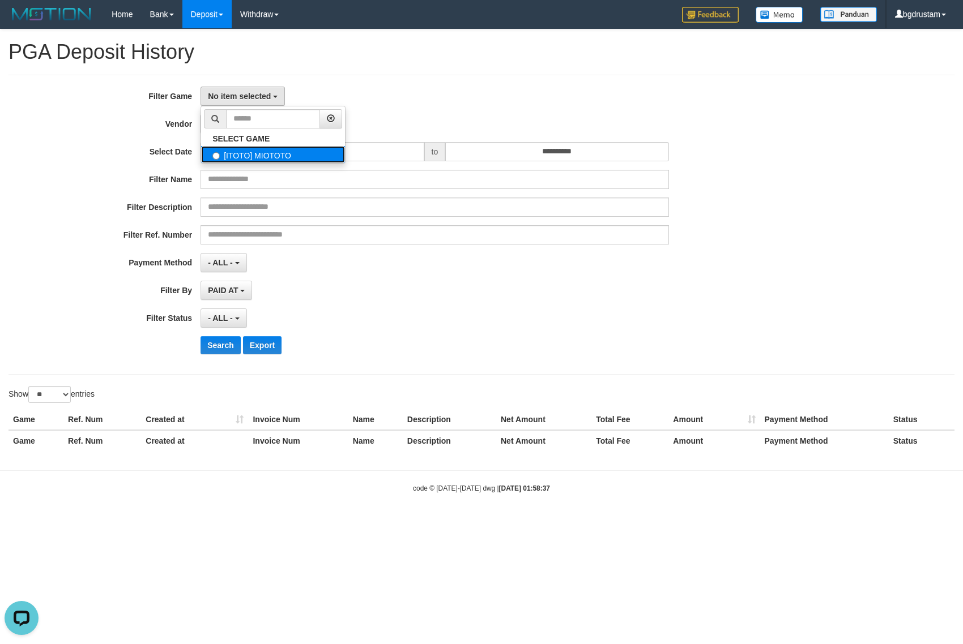
click at [223, 160] on label "[ITOTO] MIOTOTO" at bounding box center [273, 154] width 144 height 17
select select "****"
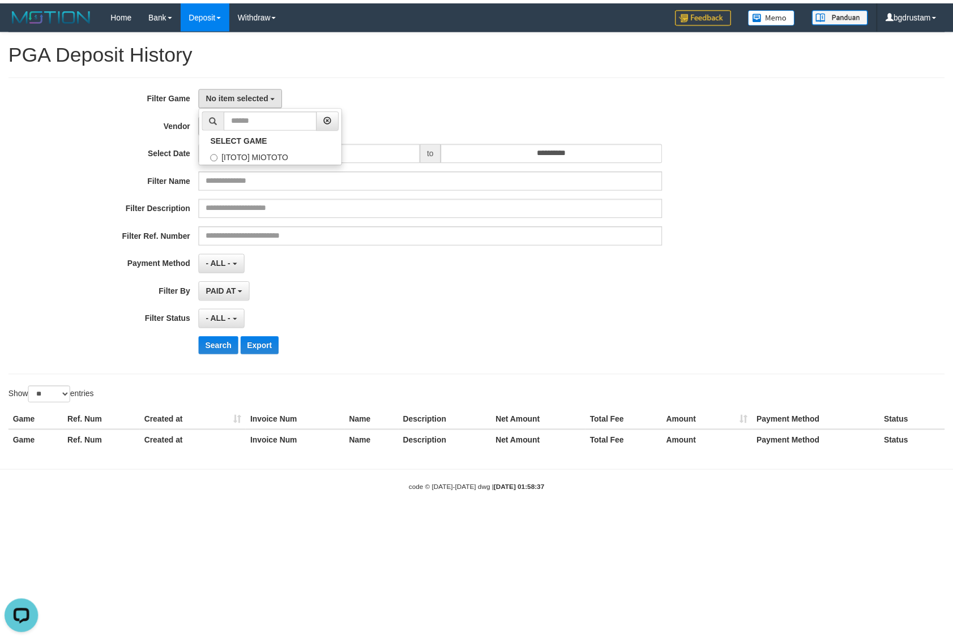
scroll to position [10, 0]
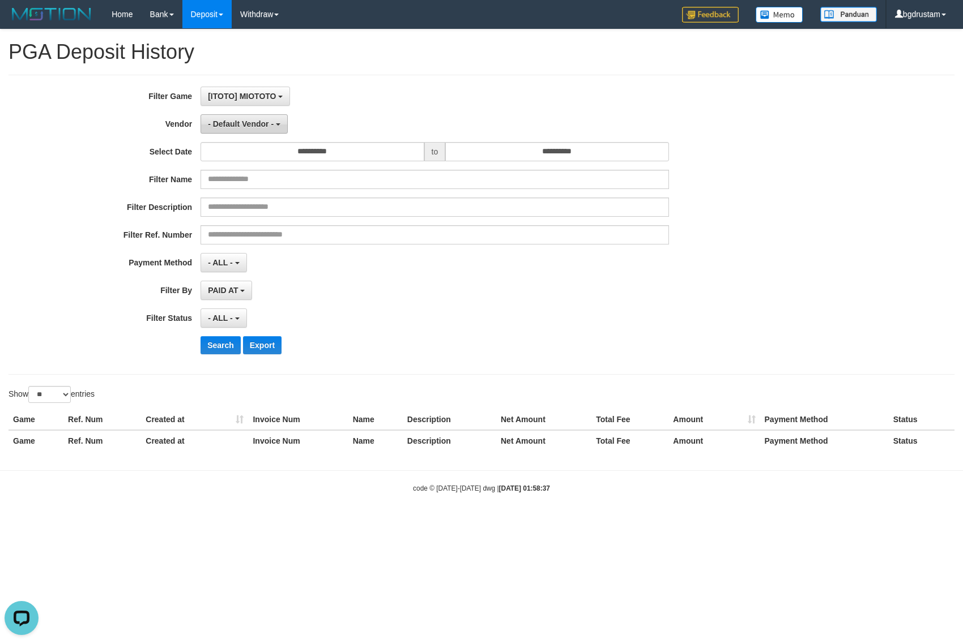
click at [229, 120] on span "- Default Vendor -" at bounding box center [241, 123] width 66 height 9
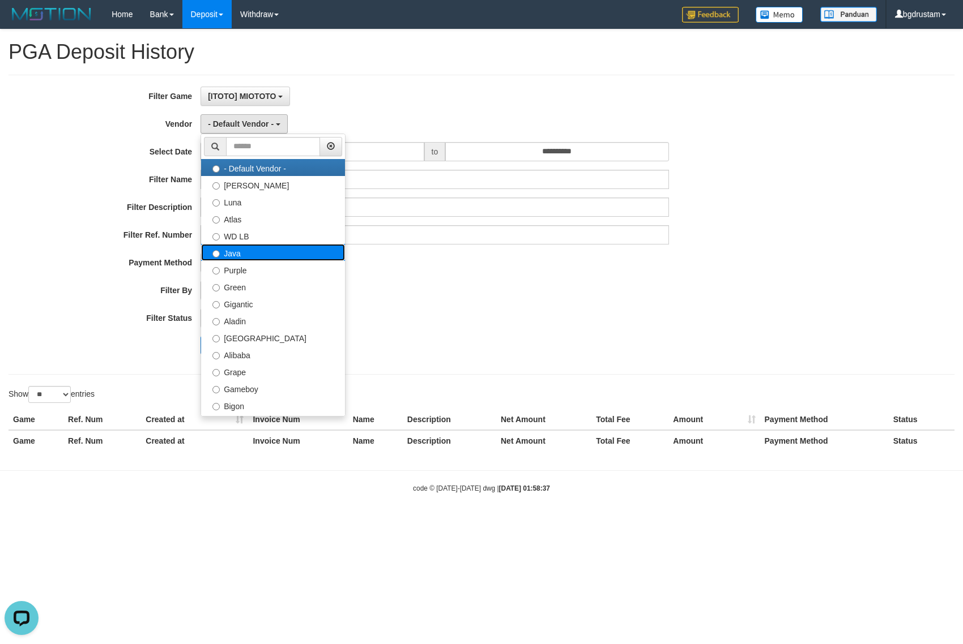
drag, startPoint x: 233, startPoint y: 257, endPoint x: 240, endPoint y: 215, distance: 42.0
click at [232, 257] on label "Java" at bounding box center [273, 252] width 144 height 17
select select "**********"
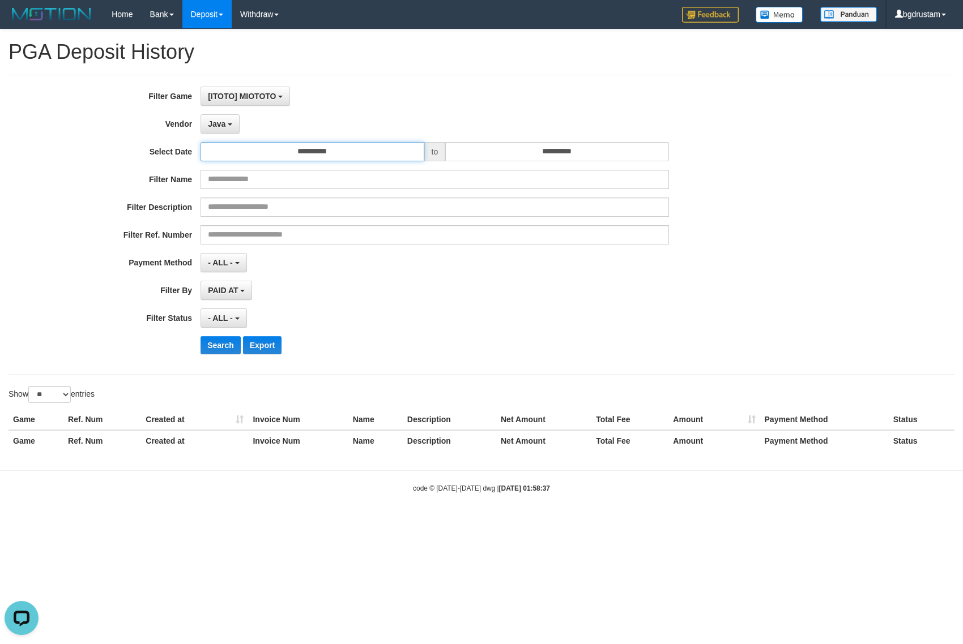
click at [253, 153] on input "**********" at bounding box center [311, 151] width 223 height 19
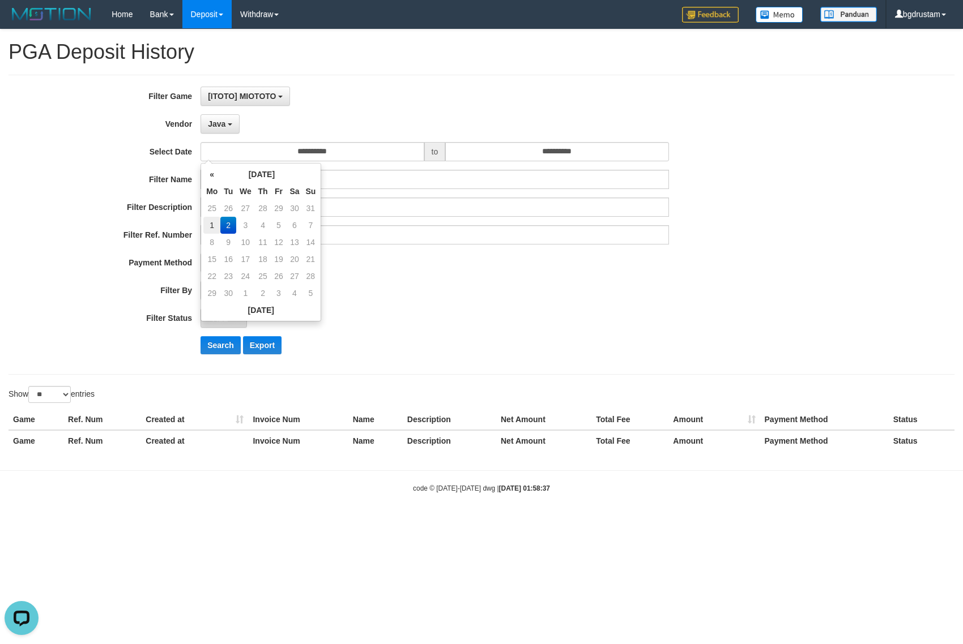
click at [211, 229] on td "1" at bounding box center [211, 225] width 17 height 17
type input "**********"
click at [536, 148] on input "**********" at bounding box center [556, 151] width 223 height 19
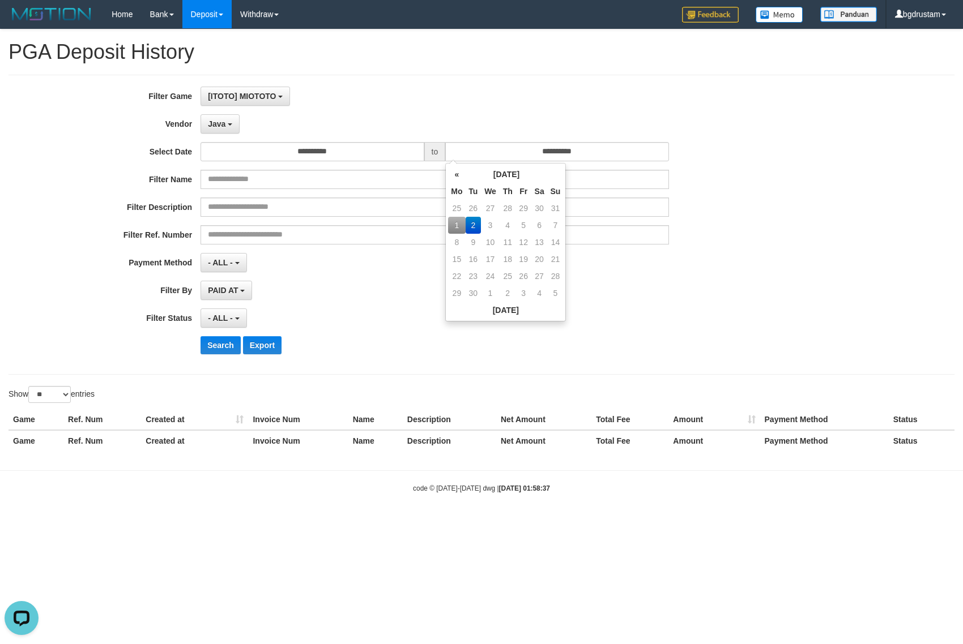
click at [454, 223] on td "1" at bounding box center [456, 225] width 17 height 17
type input "**********"
click at [462, 94] on div "[ITOTO] MIOTOTO SELECT GAME [ITOTO] MIOTOTO" at bounding box center [434, 96] width 468 height 19
click at [219, 348] on button "Search" at bounding box center [220, 345] width 40 height 18
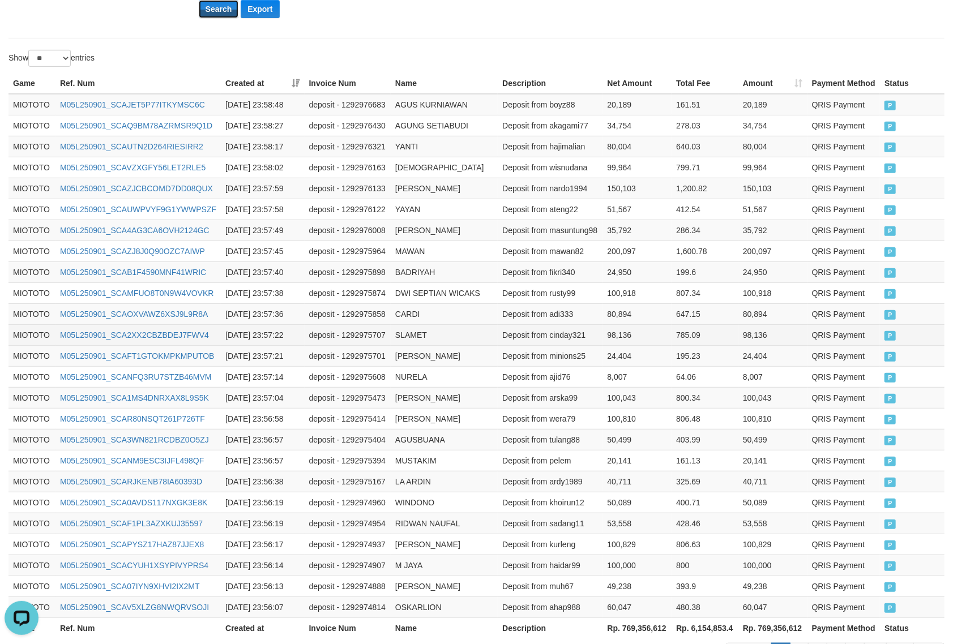
scroll to position [422, 0]
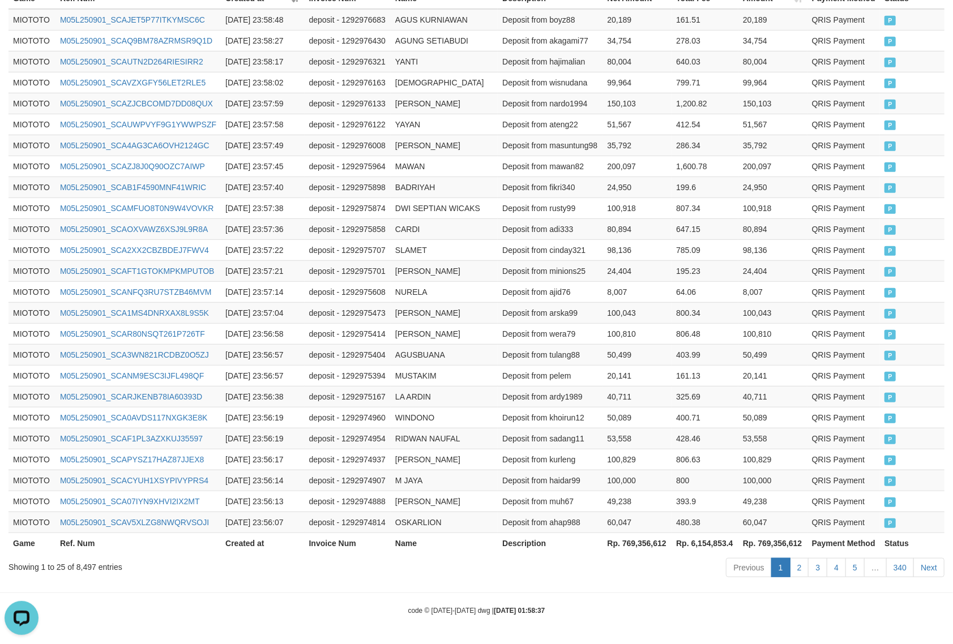
click at [773, 542] on th "Rp. 769,356,612" at bounding box center [772, 543] width 69 height 21
copy th "769,356,612"
click at [87, 567] on div "Showing 1 to 25 of 8,497 entries" at bounding box center [198, 565] width 380 height 16
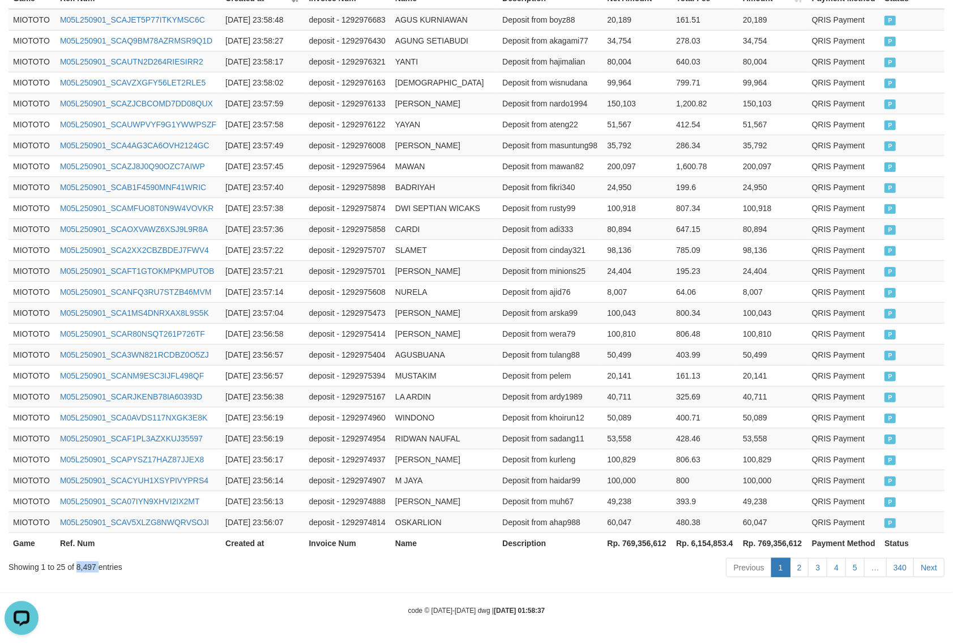
copy div "8,497"
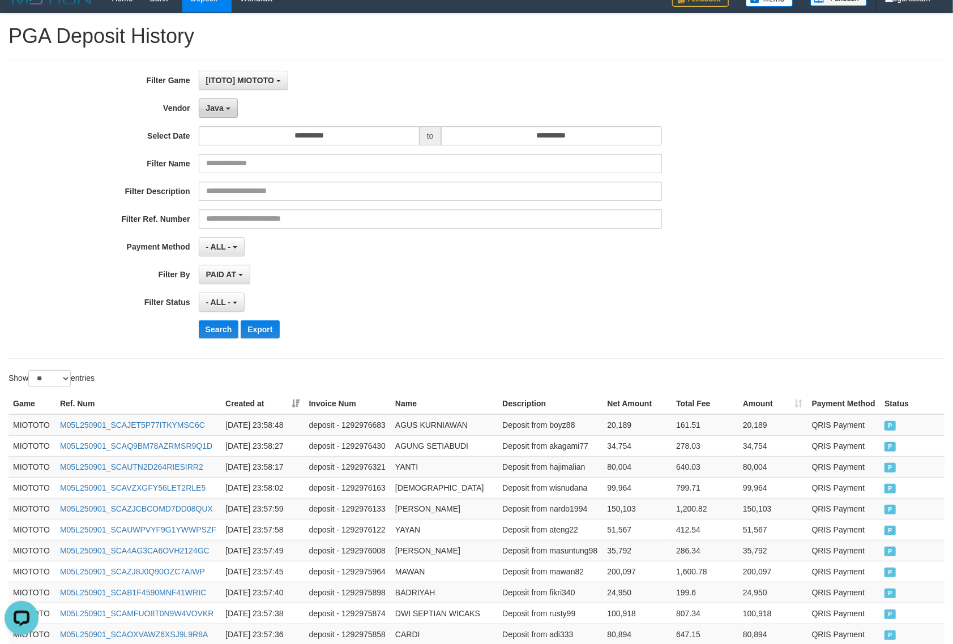
scroll to position [0, 0]
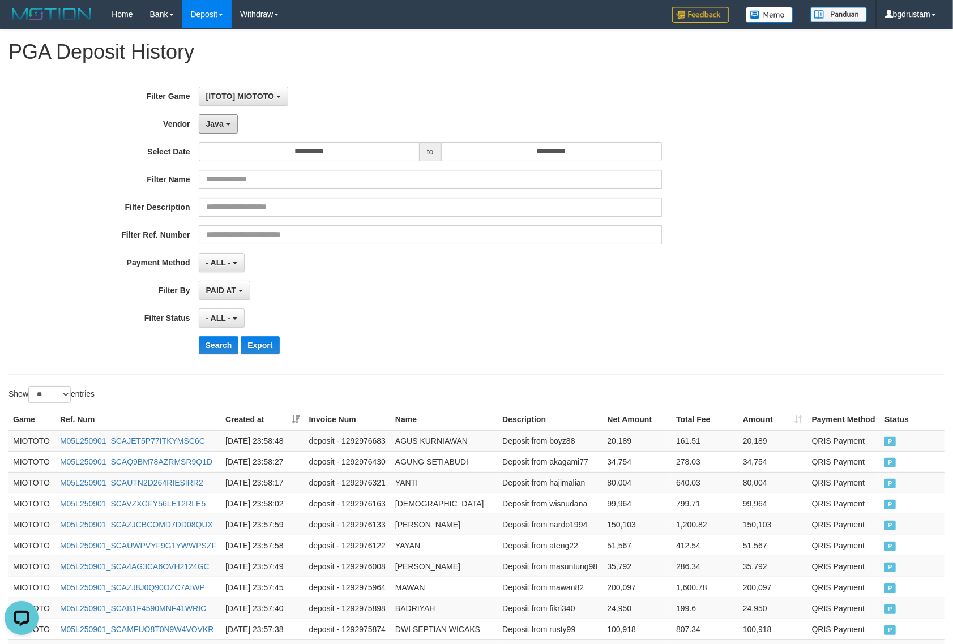
drag, startPoint x: 223, startPoint y: 123, endPoint x: 225, endPoint y: 148, distance: 24.4
click at [223, 123] on button "Java" at bounding box center [218, 123] width 39 height 19
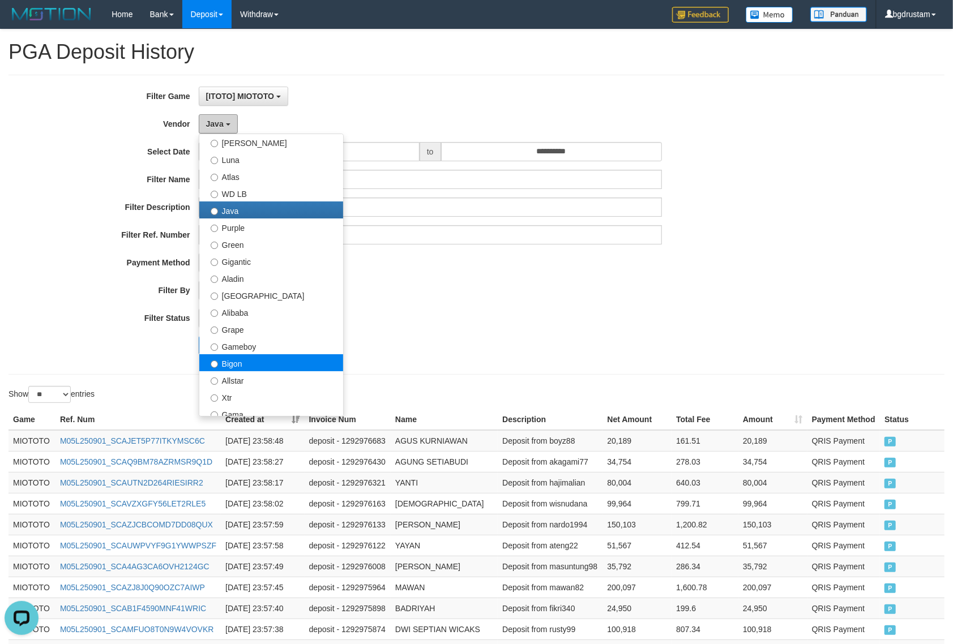
scroll to position [63, 0]
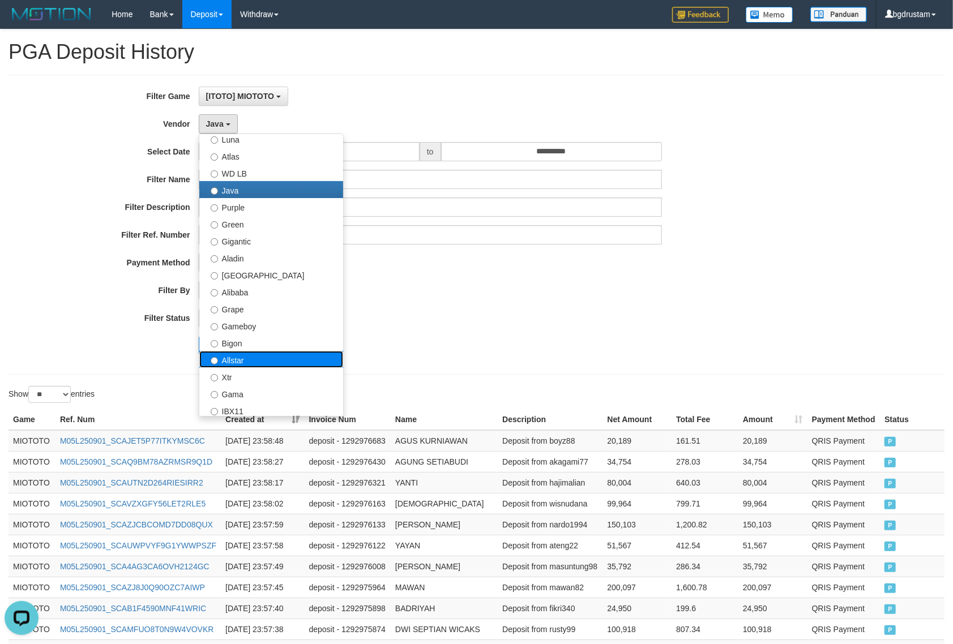
click at [228, 358] on label "Allstar" at bounding box center [271, 359] width 144 height 17
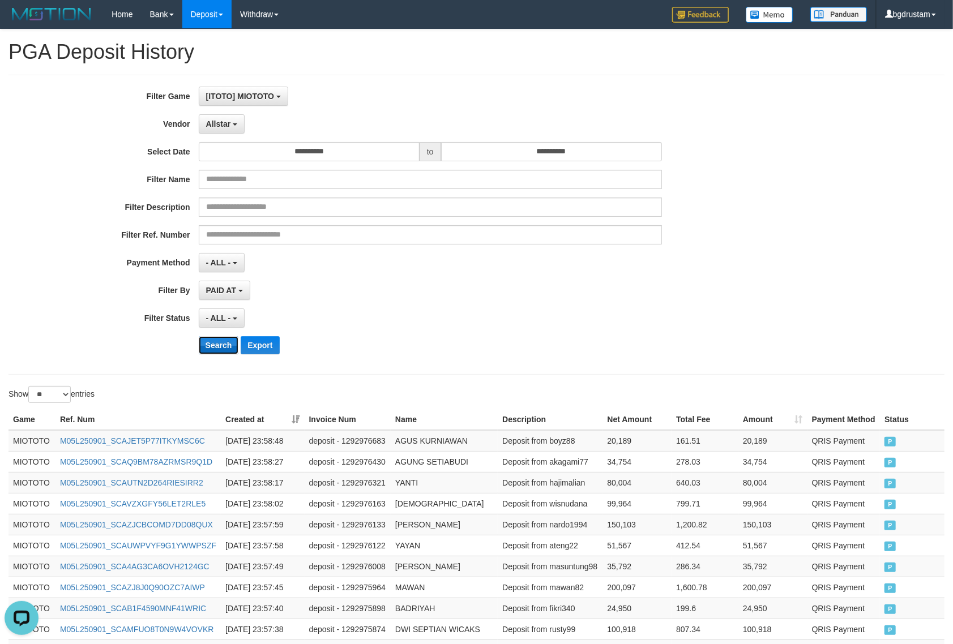
click at [219, 338] on button "Search" at bounding box center [219, 345] width 40 height 18
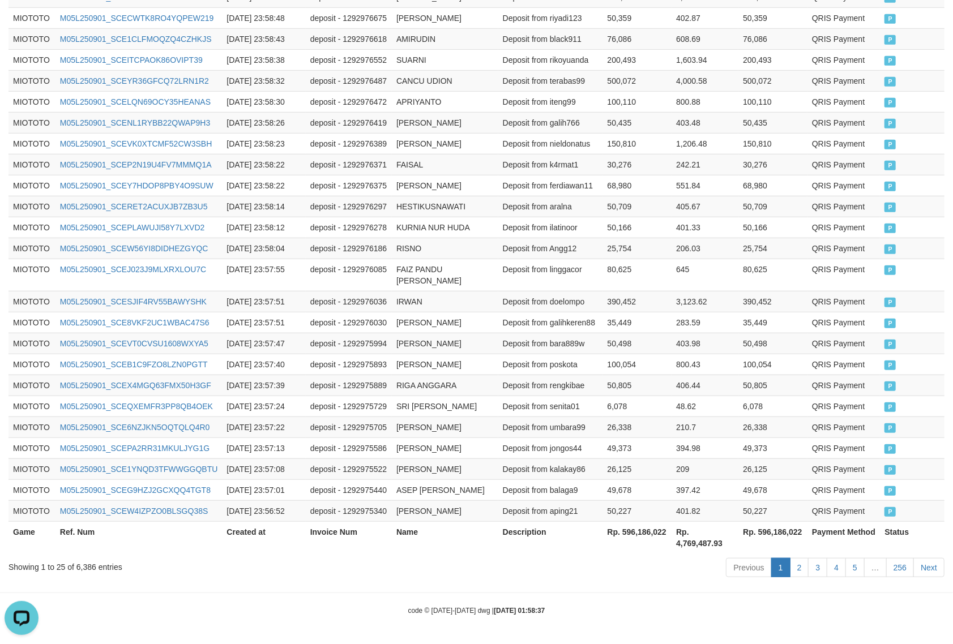
scroll to position [456, 0]
click at [781, 530] on th "Rp. 596,186,022" at bounding box center [772, 538] width 69 height 32
copy th "596,186,022"
click at [88, 563] on div "Showing 1 to 25 of 6,386 entries" at bounding box center [198, 565] width 380 height 16
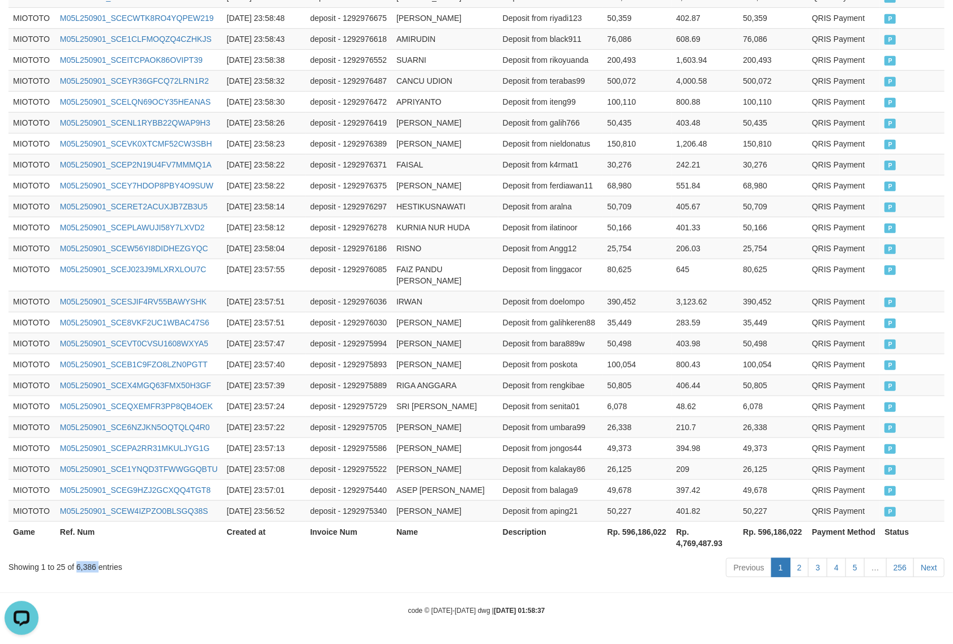
click at [88, 563] on div "Showing 1 to 25 of 6,386 entries" at bounding box center [198, 565] width 380 height 16
copy div "6,386"
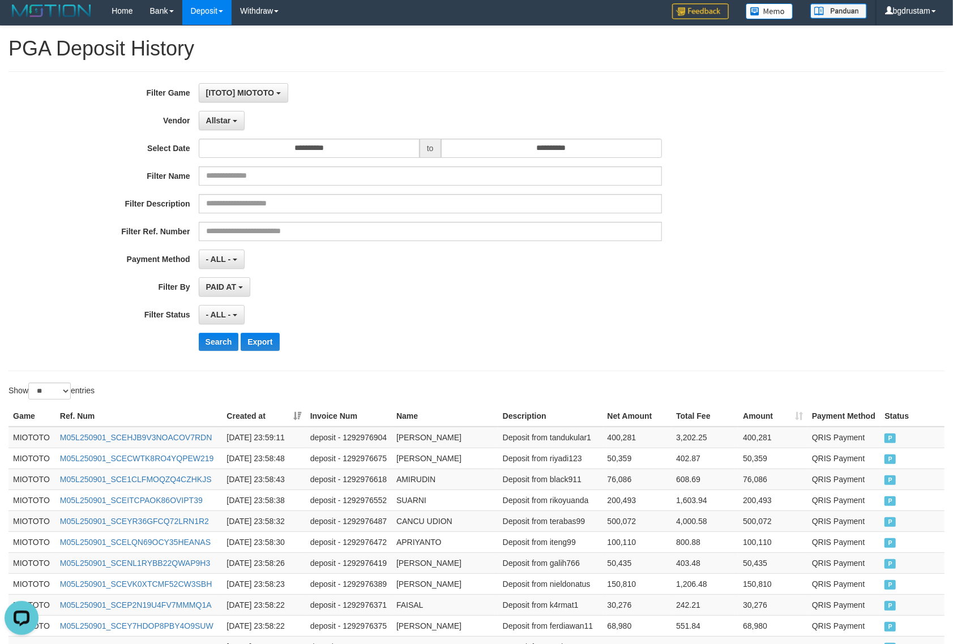
scroll to position [0, 0]
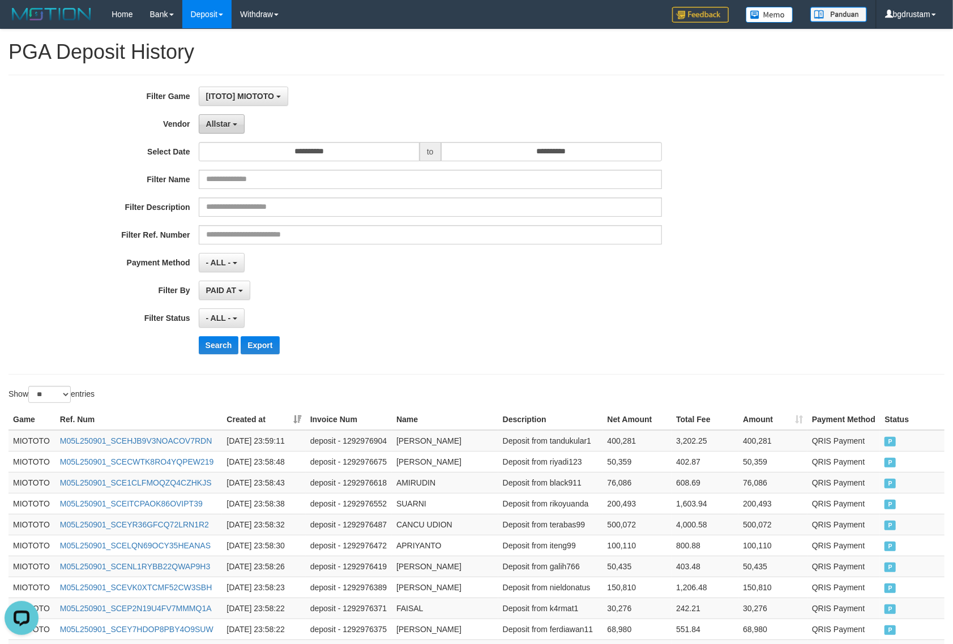
click at [220, 122] on span "Allstar" at bounding box center [218, 123] width 25 height 9
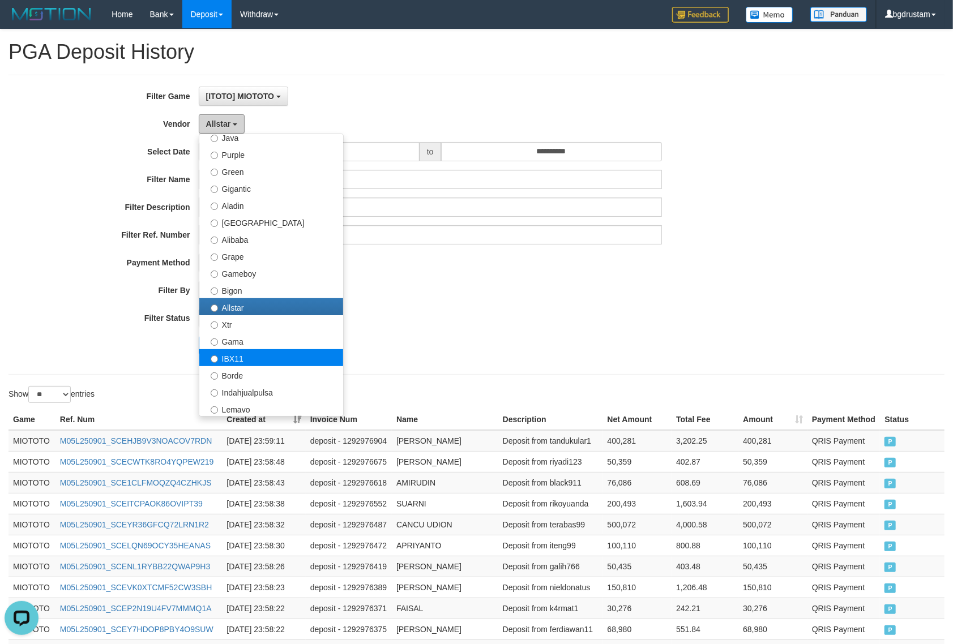
scroll to position [251, 0]
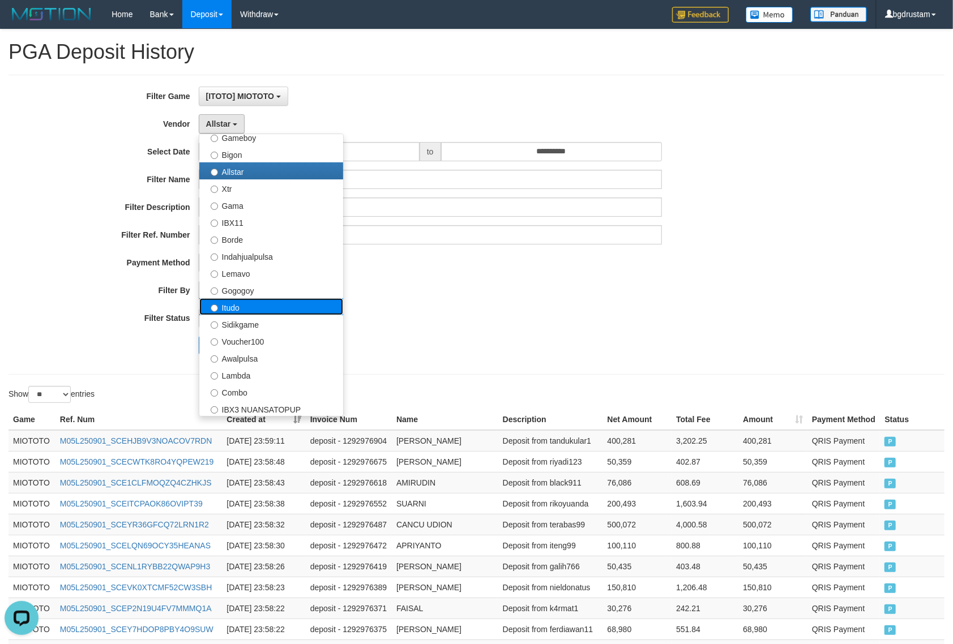
click at [229, 303] on label "Itudo" at bounding box center [271, 306] width 144 height 17
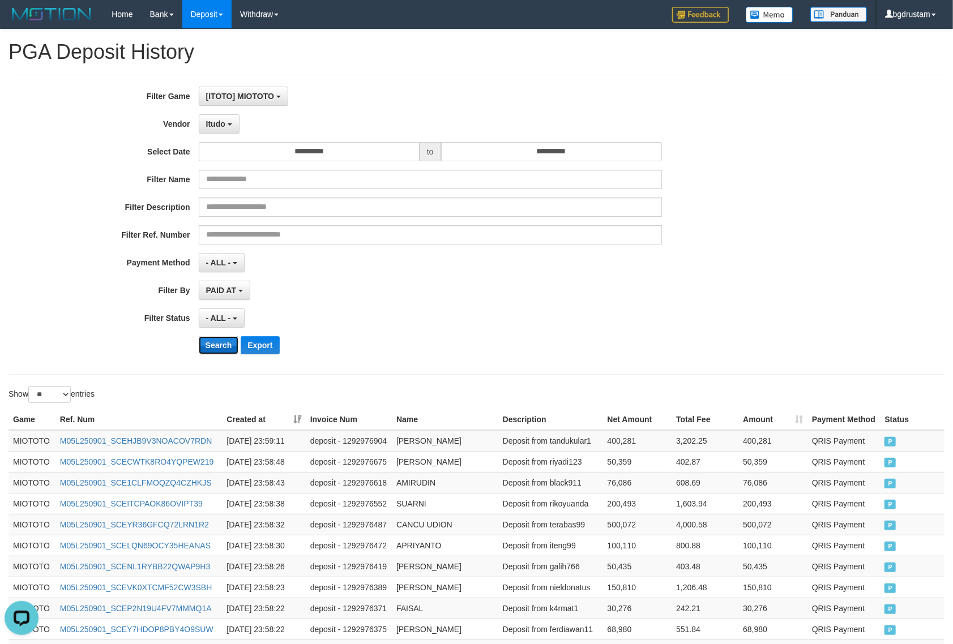
click at [208, 341] on button "Search" at bounding box center [219, 345] width 40 height 18
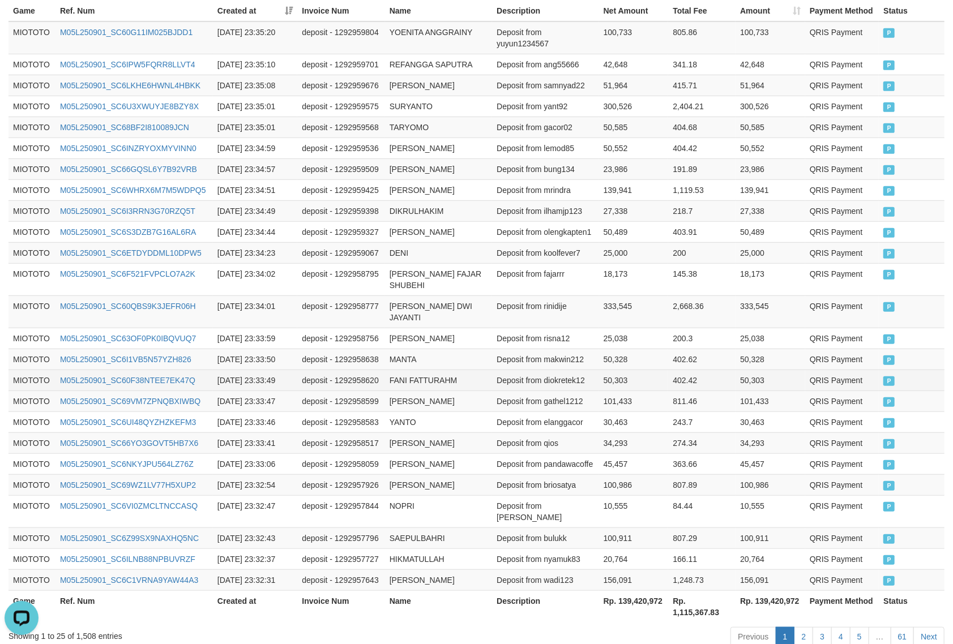
scroll to position [456, 0]
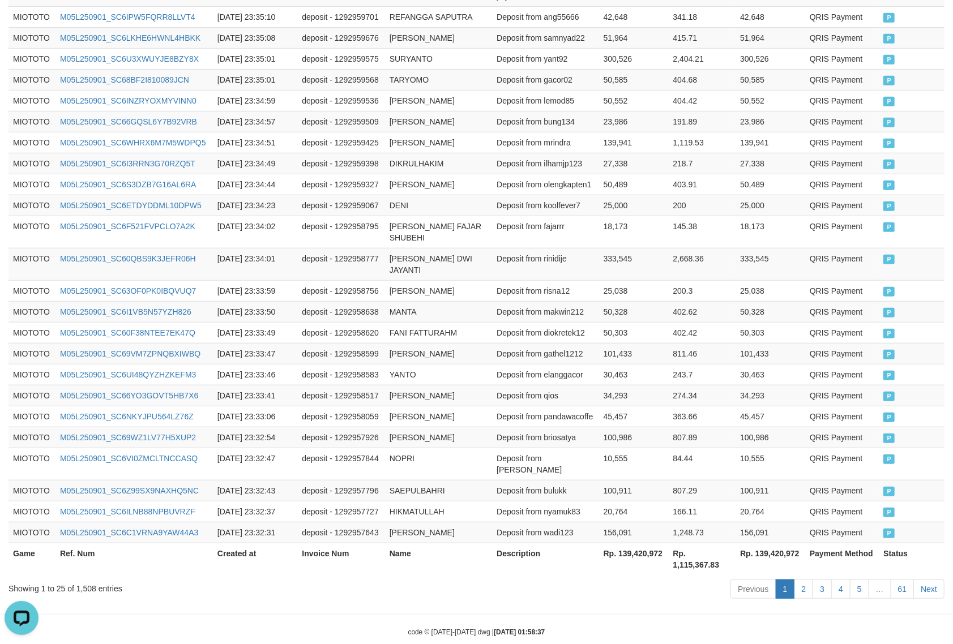
click at [784, 543] on th "Rp. 139,420,972" at bounding box center [771, 559] width 70 height 32
copy th "139,420,972"
click at [82, 579] on div "Showing 1 to 25 of 1,508 entries" at bounding box center [198, 587] width 380 height 16
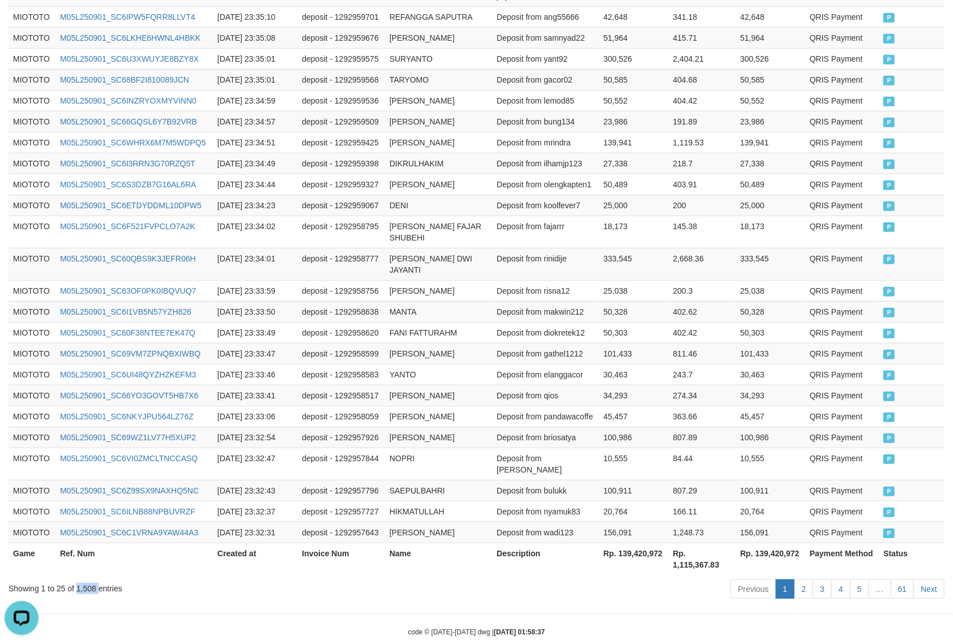
copy div "1,508"
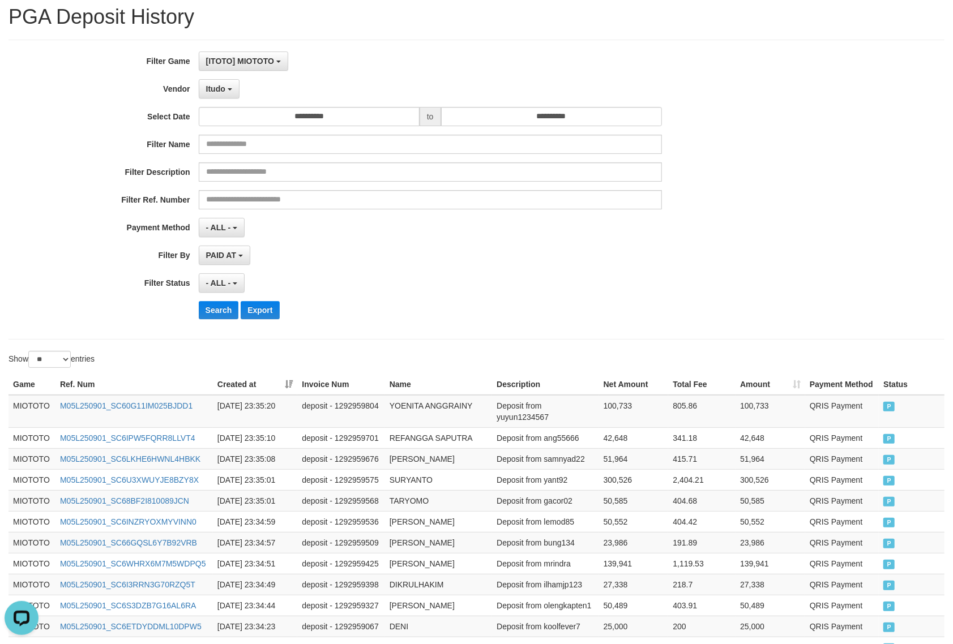
scroll to position [0, 0]
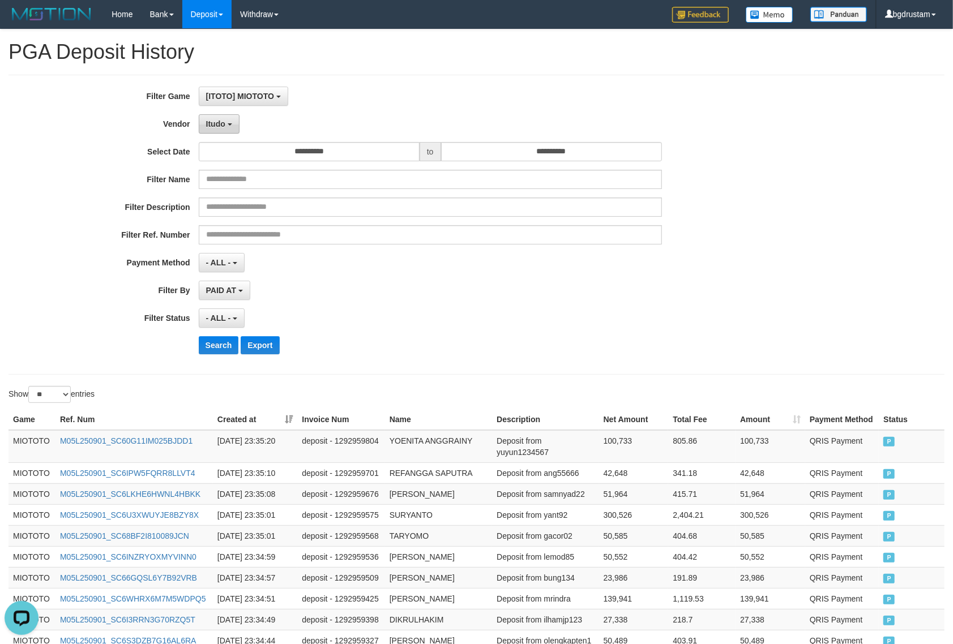
click at [212, 123] on span "Itudo" at bounding box center [215, 123] width 19 height 9
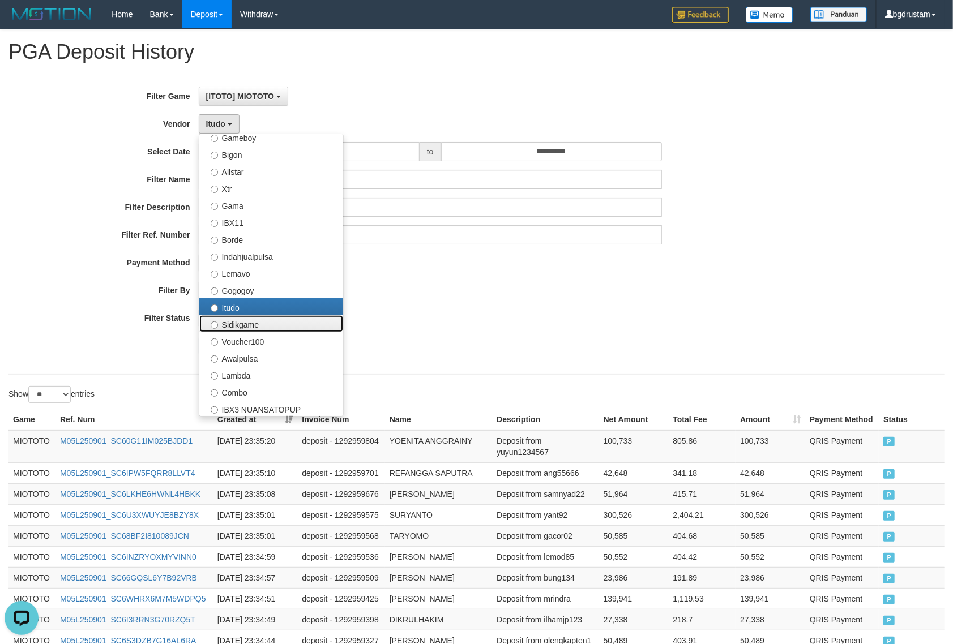
click at [240, 326] on label "Sidikgame" at bounding box center [271, 323] width 144 height 17
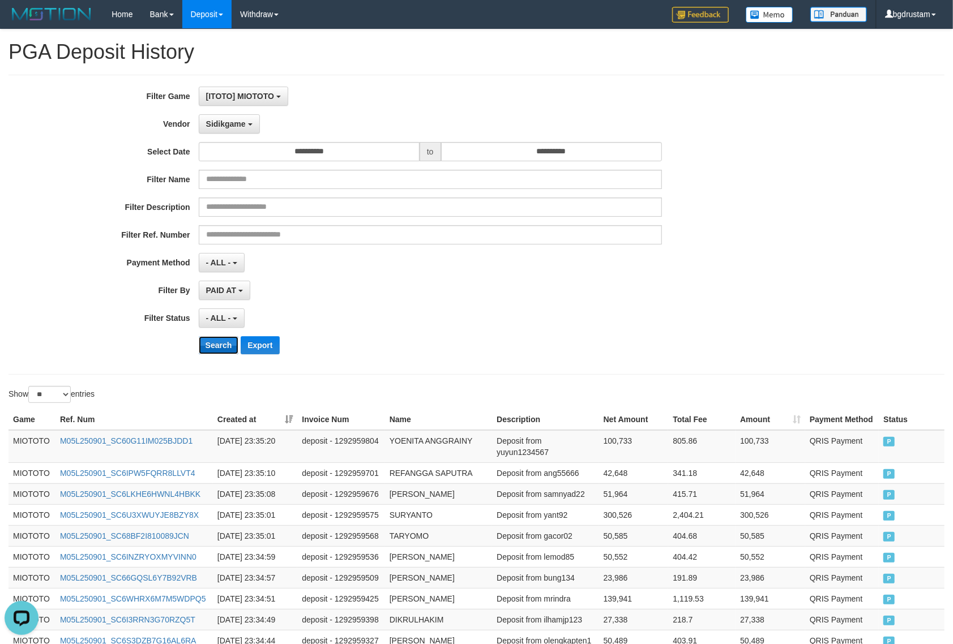
click at [216, 341] on button "Search" at bounding box center [219, 345] width 40 height 18
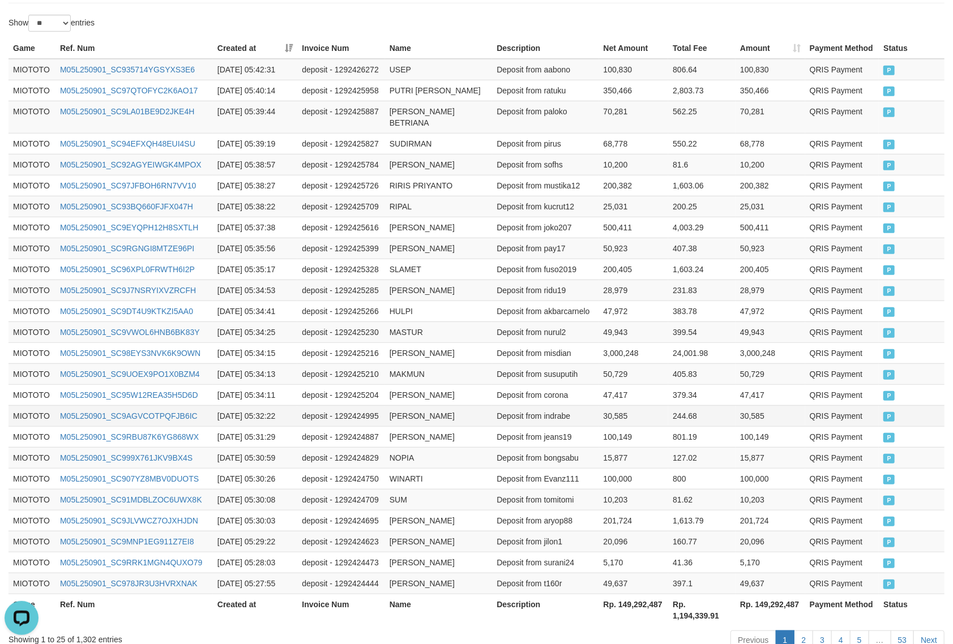
scroll to position [434, 0]
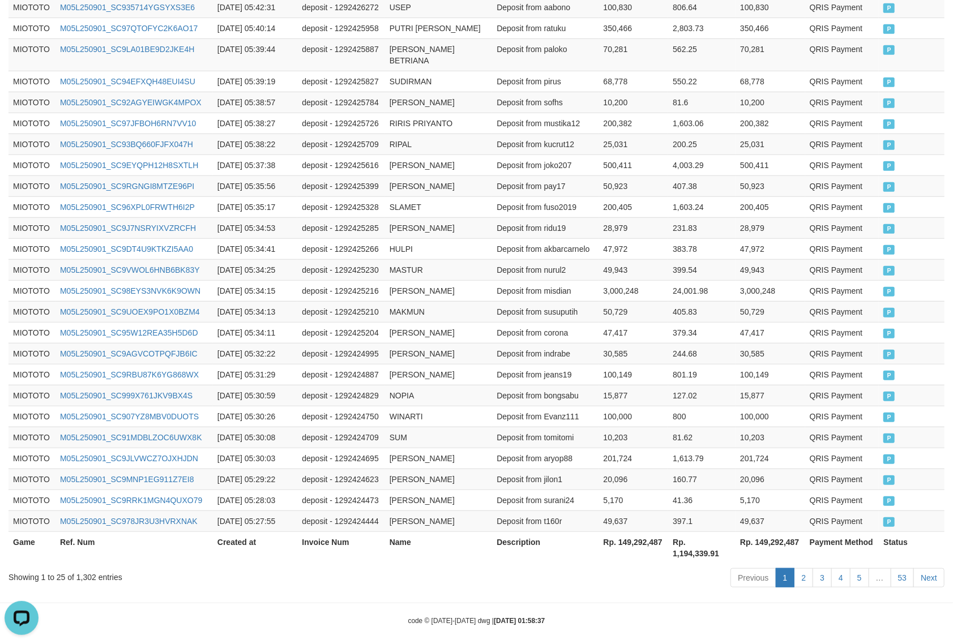
click at [784, 532] on th "Rp. 149,292,487" at bounding box center [771, 548] width 70 height 32
drag, startPoint x: 784, startPoint y: 526, endPoint x: 766, endPoint y: 524, distance: 18.2
click at [783, 532] on th "Rp. 149,292,487" at bounding box center [771, 548] width 70 height 32
copy th "149,292,487"
click at [81, 567] on div "Showing 1 to 25 of 1,302 entries" at bounding box center [198, 575] width 380 height 16
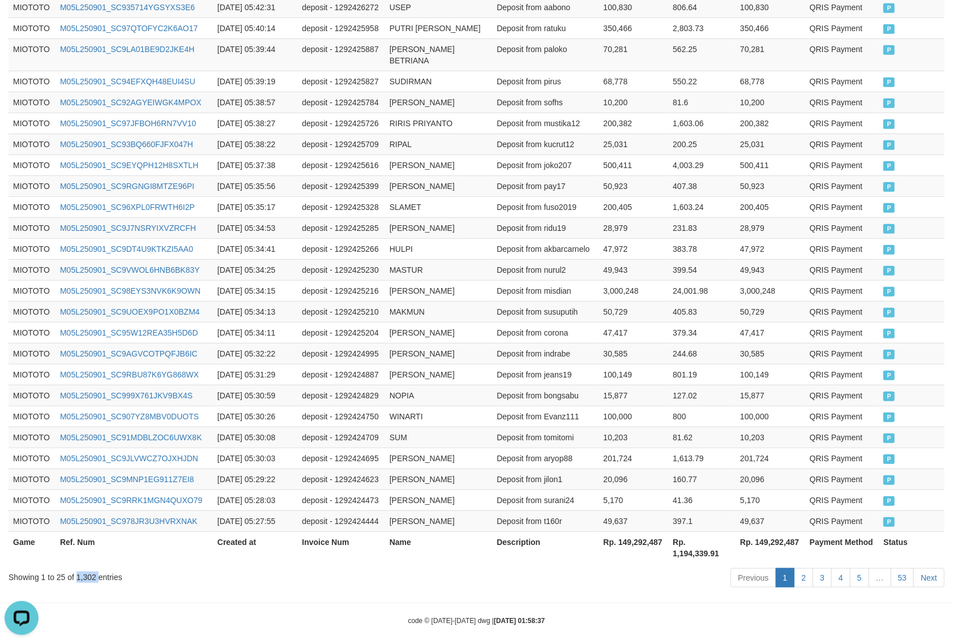
click at [81, 567] on div "Showing 1 to 25 of 1,302 entries" at bounding box center [198, 575] width 380 height 16
copy div "1,302"
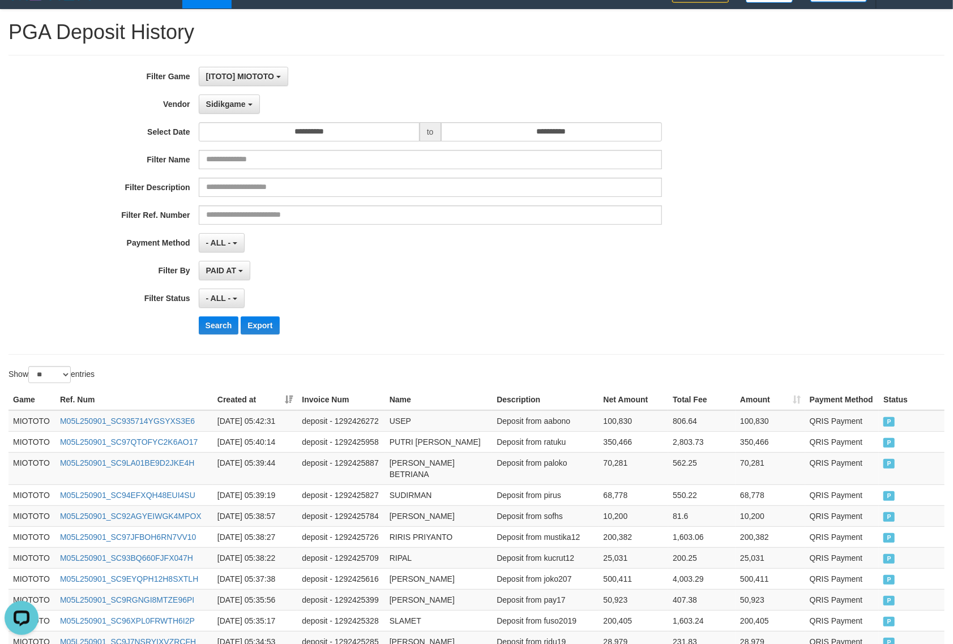
scroll to position [0, 0]
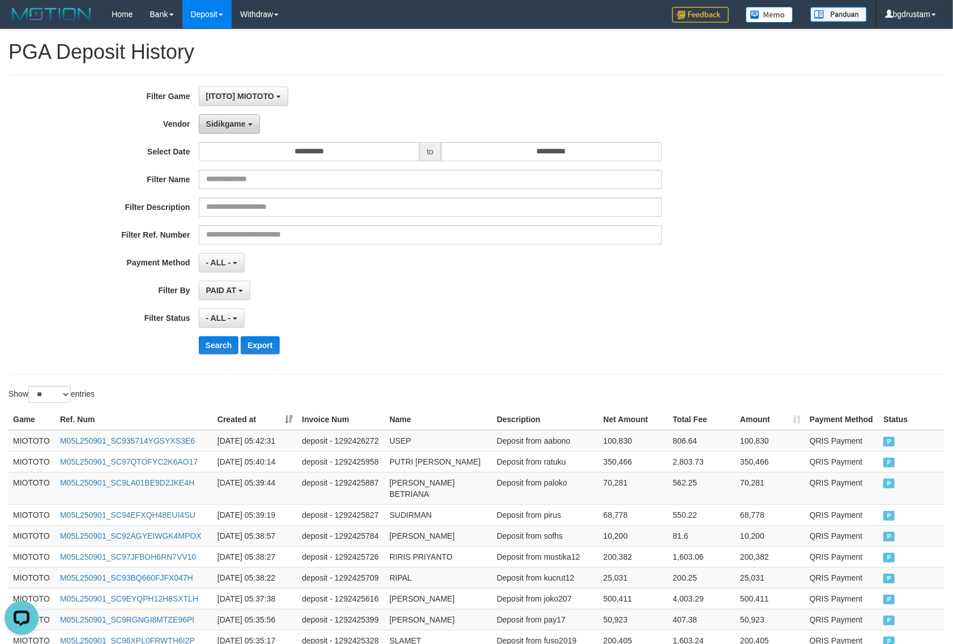
click at [201, 126] on button "Sidikgame" at bounding box center [229, 123] width 61 height 19
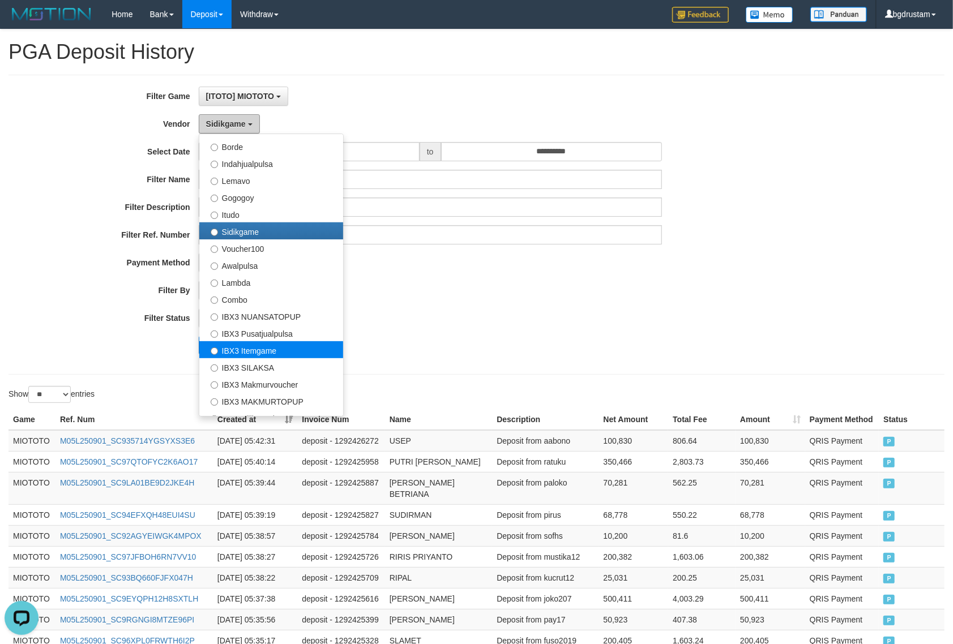
scroll to position [370, 0]
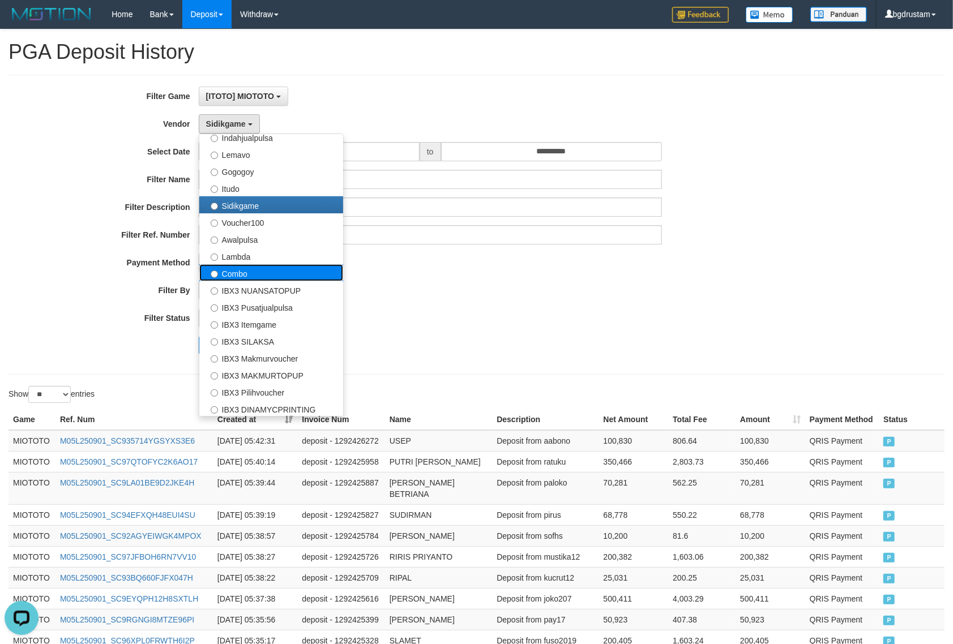
click at [242, 275] on label "Combo" at bounding box center [271, 272] width 144 height 17
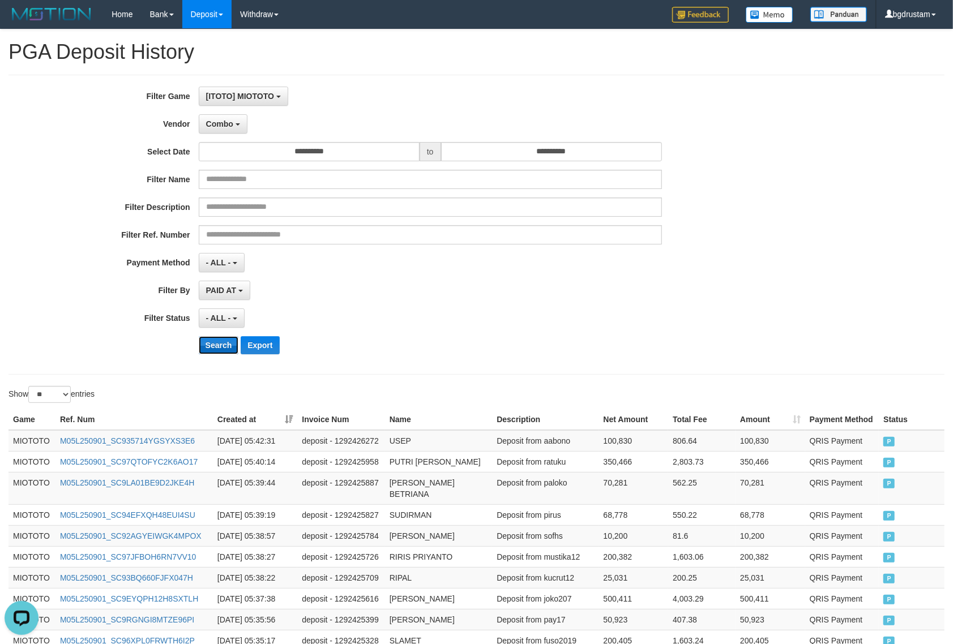
drag, startPoint x: 208, startPoint y: 341, endPoint x: 206, endPoint y: 348, distance: 7.2
click at [210, 343] on button "Search" at bounding box center [219, 345] width 40 height 18
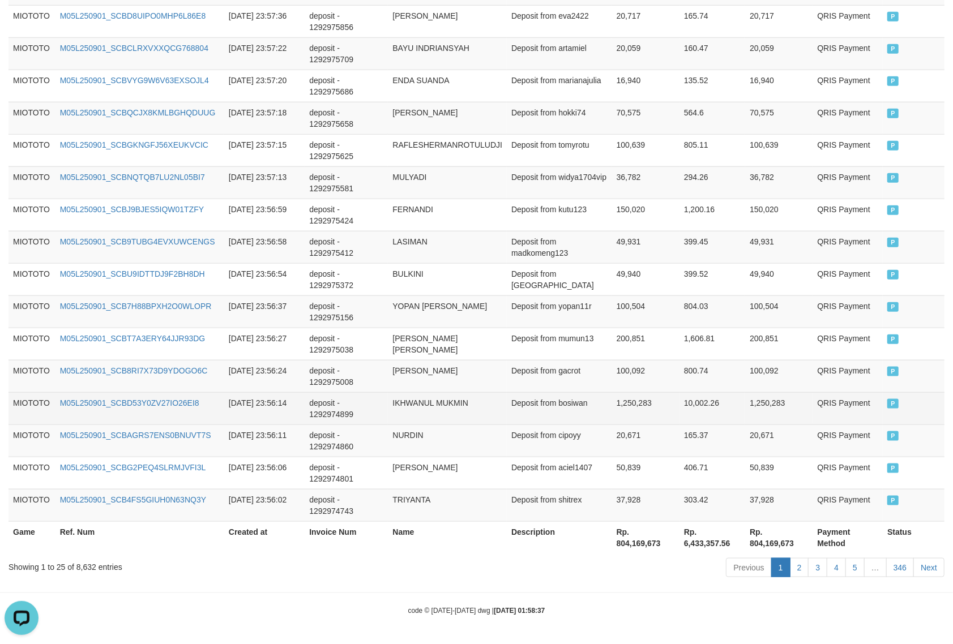
scroll to position [728, 0]
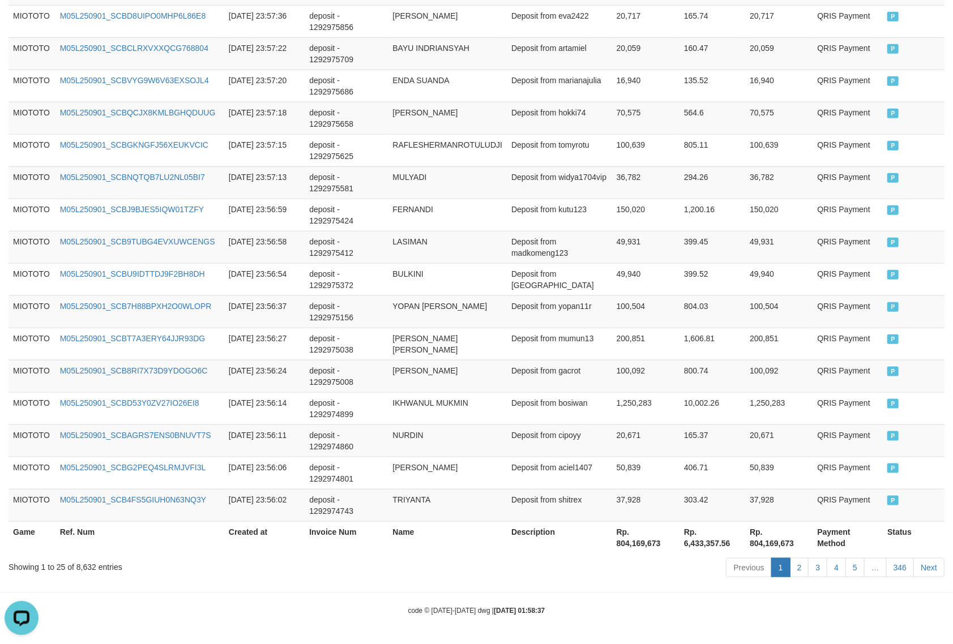
click at [774, 541] on th "Rp. 804,169,673" at bounding box center [778, 538] width 67 height 32
copy th "804,169,673"
click at [85, 568] on div "Showing 1 to 25 of 8,632 entries" at bounding box center [198, 565] width 380 height 16
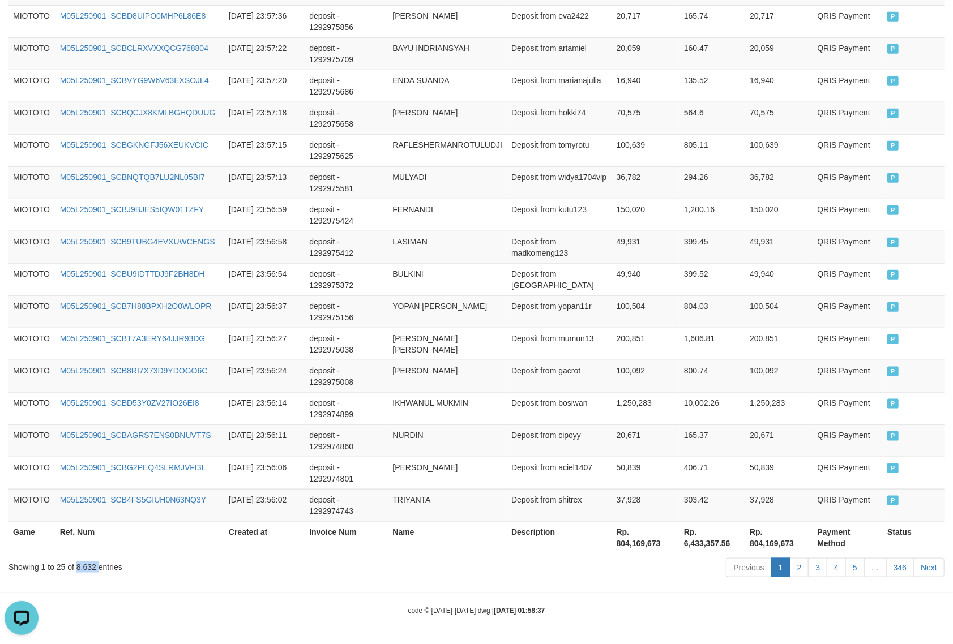
copy div "8,632"
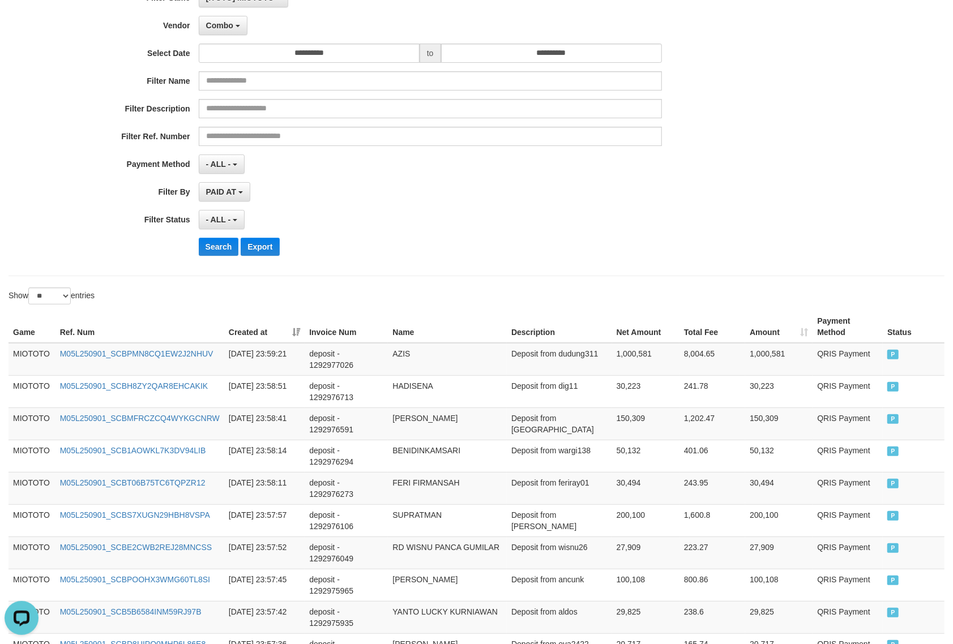
scroll to position [0, 0]
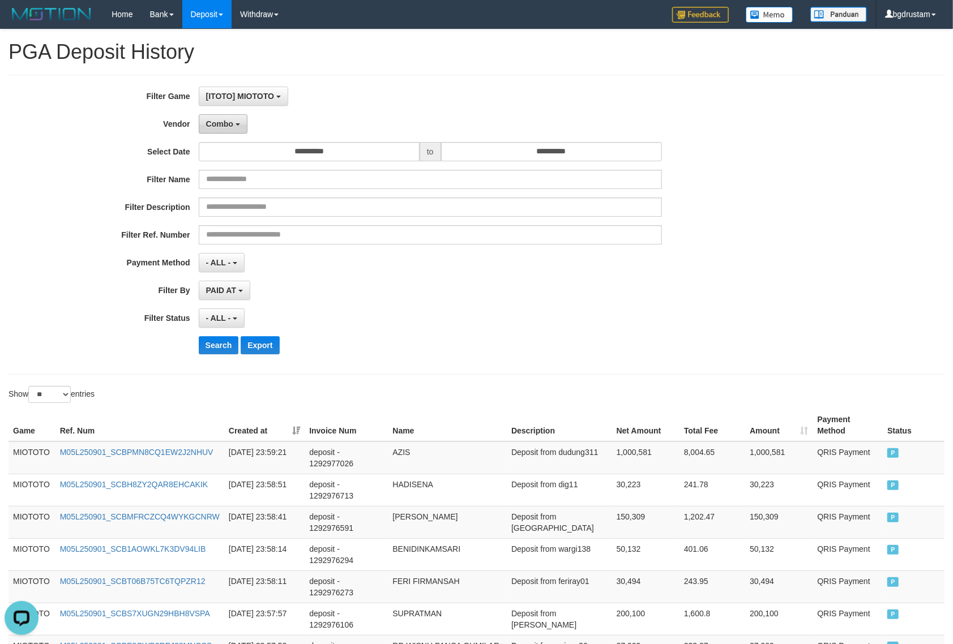
click at [237, 119] on button "Combo" at bounding box center [223, 123] width 49 height 19
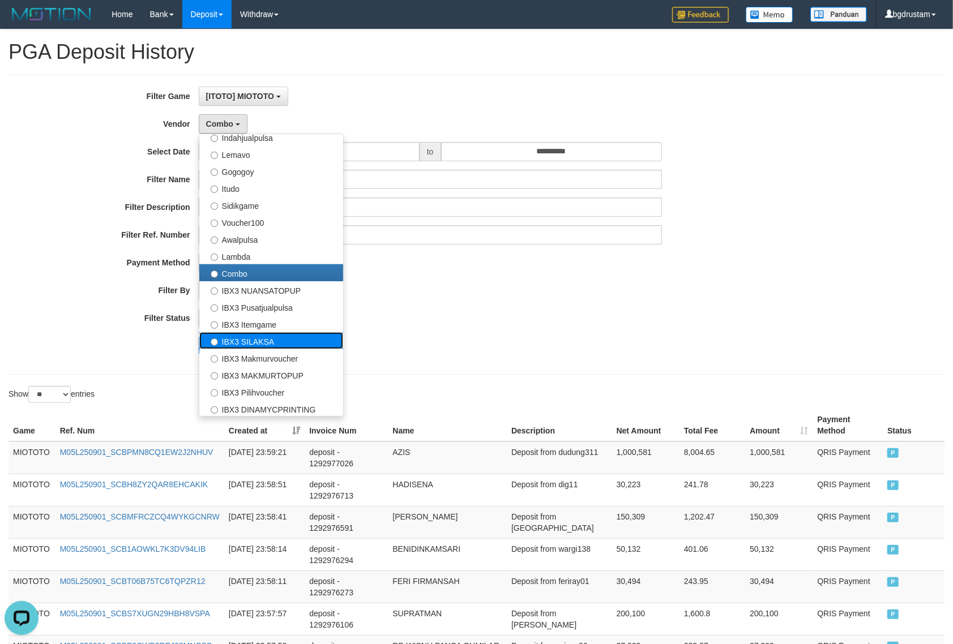
click at [251, 343] on label "IBX3 SILAKSA" at bounding box center [271, 340] width 144 height 17
select select "**********"
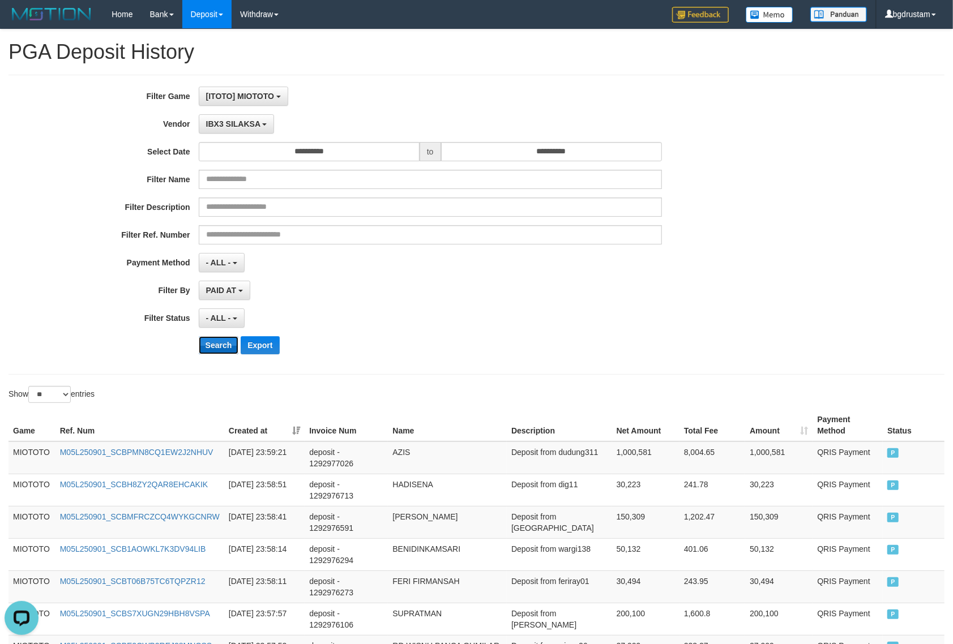
click at [225, 352] on button "Search" at bounding box center [219, 345] width 40 height 18
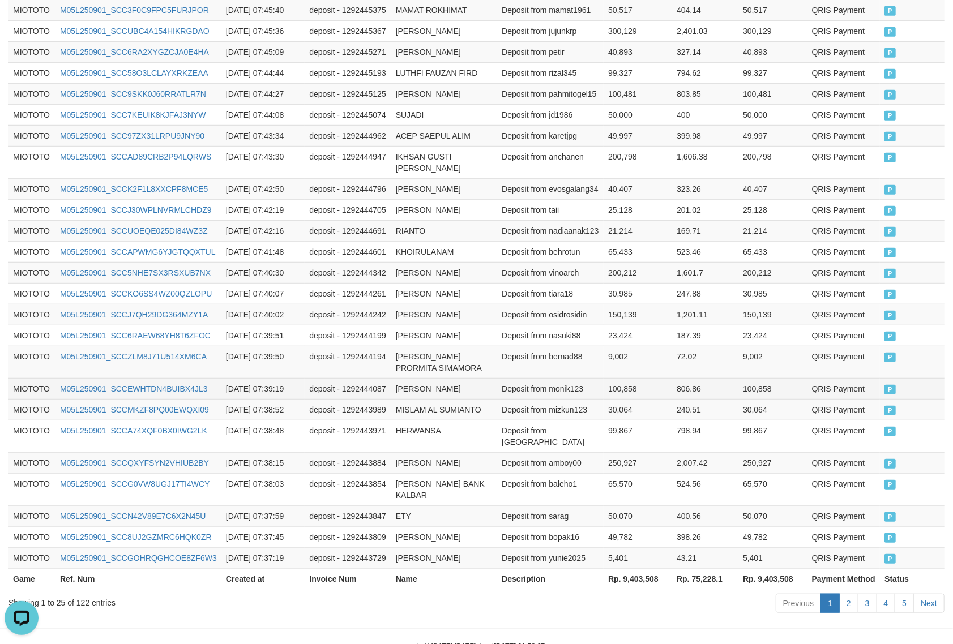
scroll to position [502, 0]
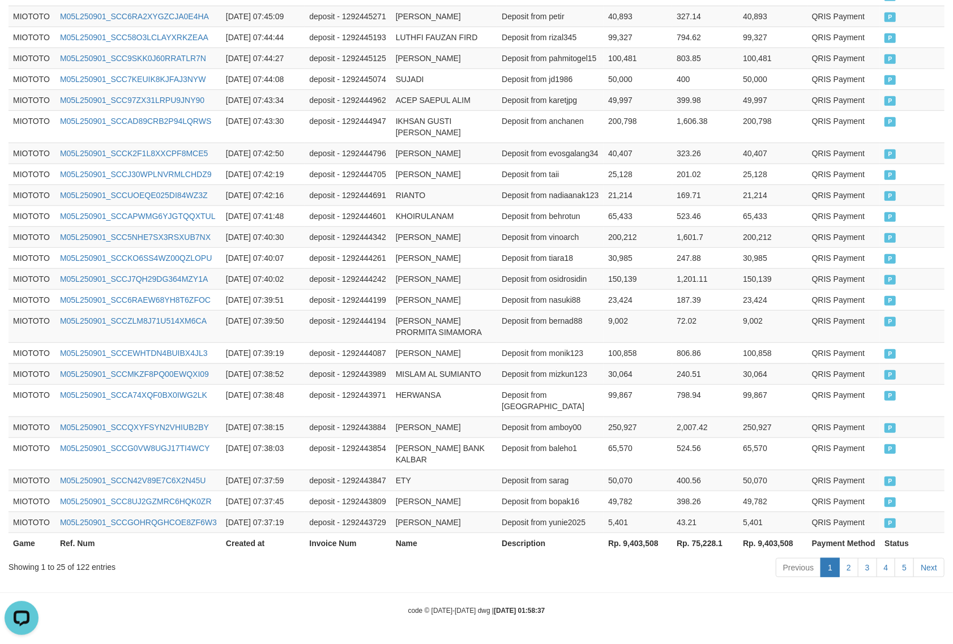
click at [772, 541] on th "Rp. 9,403,508" at bounding box center [772, 543] width 69 height 21
click at [86, 563] on div "Showing 1 to 25 of 122 entries" at bounding box center [198, 565] width 380 height 16
